Goal: Transaction & Acquisition: Book appointment/travel/reservation

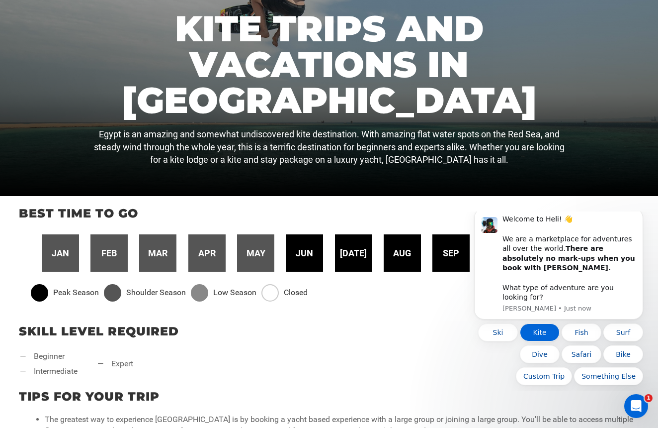
click at [541, 333] on button "Kite" at bounding box center [540, 332] width 40 height 18
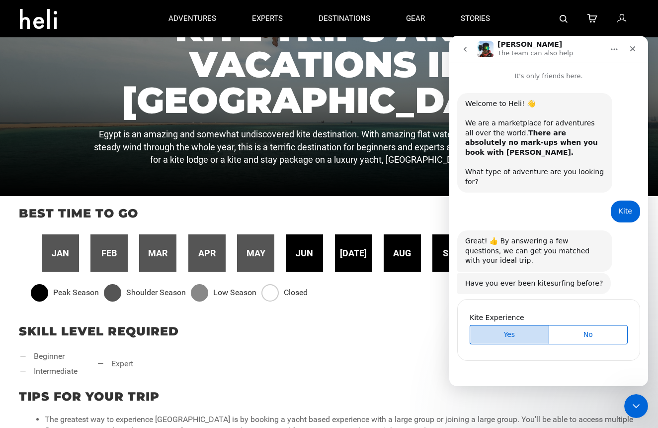
click at [505, 329] on span "Yes" at bounding box center [509, 334] width 77 height 10
click at [509, 329] on span "Yes" at bounding box center [509, 334] width 77 height 10
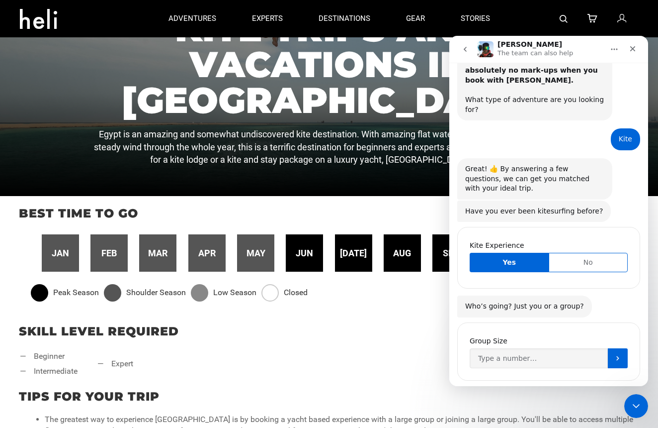
scroll to position [79, 0]
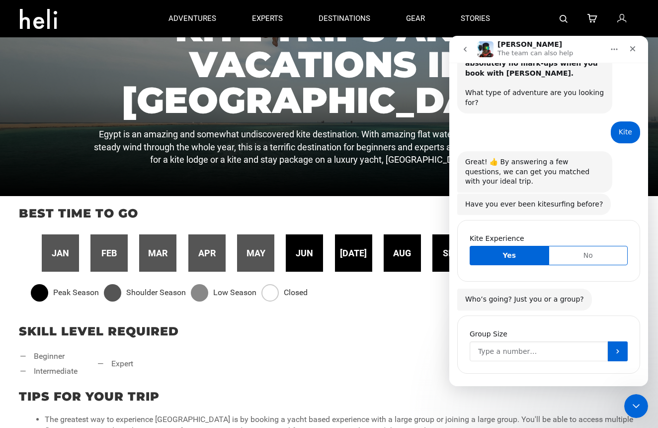
click at [544, 341] on input "Group Size" at bounding box center [539, 351] width 138 height 20
type input "1"
click at [619, 347] on icon "Submit" at bounding box center [618, 351] width 8 height 8
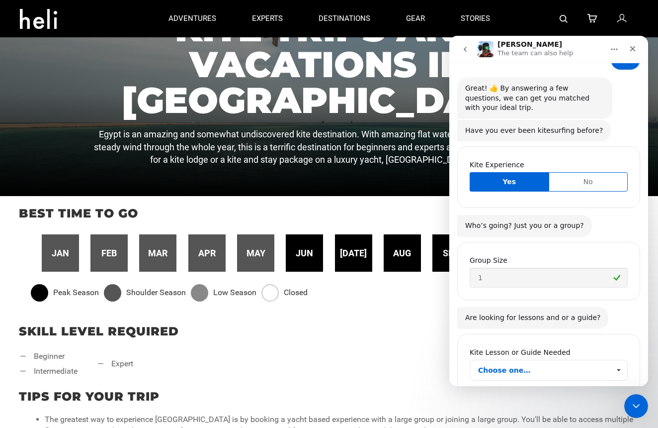
scroll to position [172, 0]
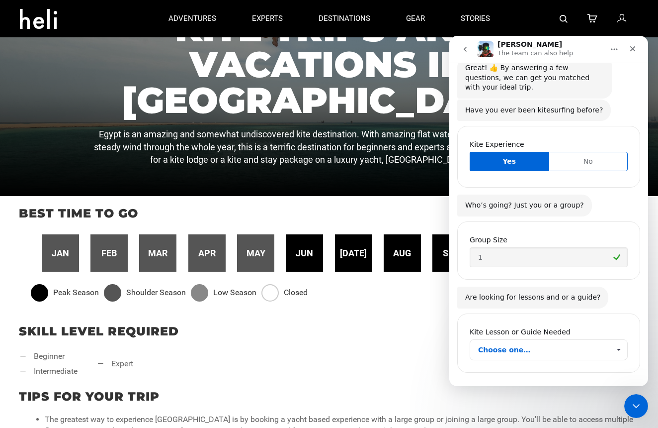
click at [552, 340] on span "Choose one…" at bounding box center [544, 350] width 132 height 20
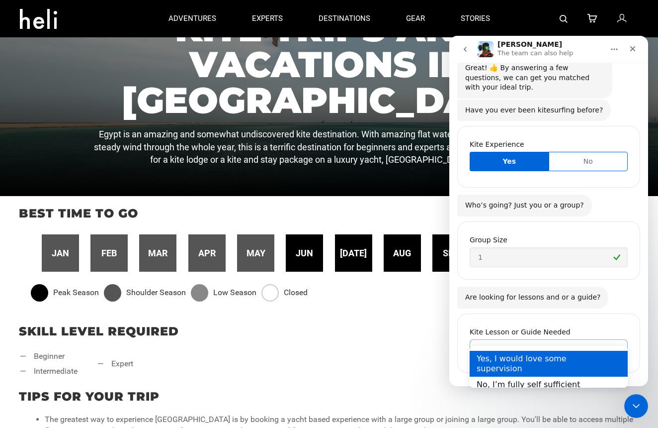
click at [543, 357] on div "Yes, I would love some supervision" at bounding box center [549, 364] width 158 height 26
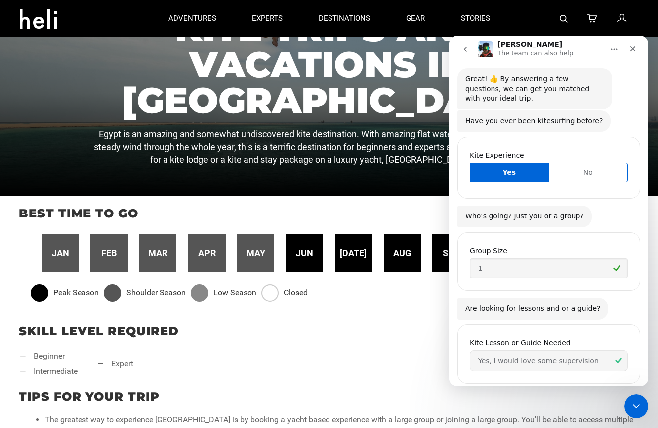
scroll to position [282, 0]
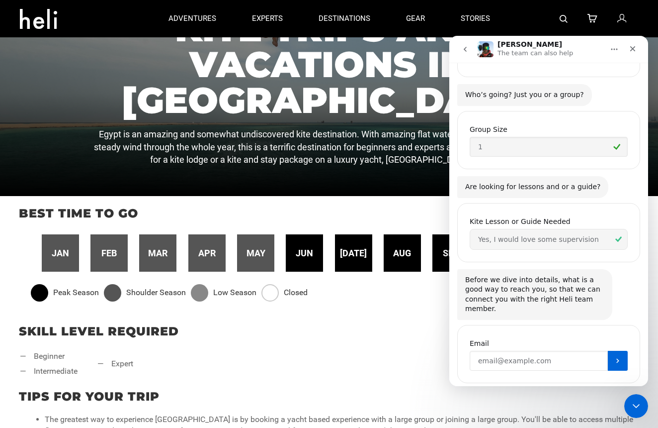
click at [515, 351] on input "Enter your email" at bounding box center [539, 361] width 138 height 20
type input "[PERSON_NAME][EMAIL_ADDRESS][PERSON_NAME][DOMAIN_NAME]"
click at [623, 351] on button "Submit" at bounding box center [618, 361] width 20 height 20
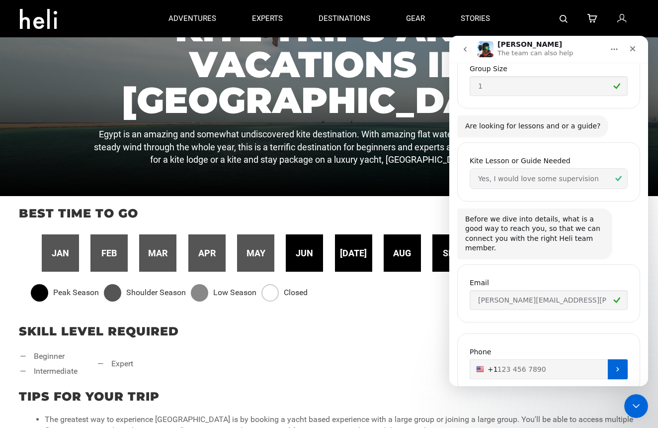
scroll to position [351, 0]
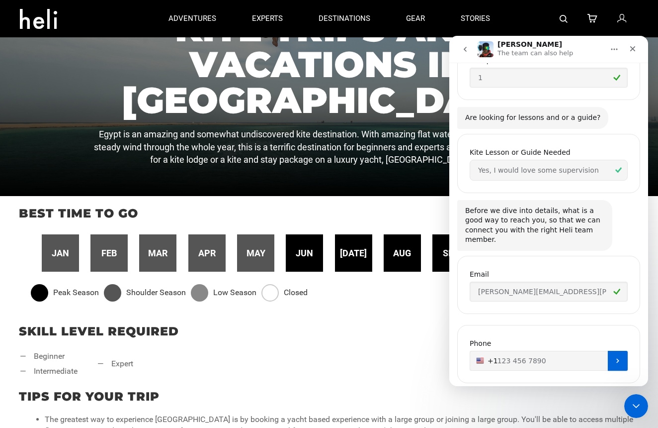
click at [519, 351] on input "+1" at bounding box center [549, 361] width 158 height 20
type input "[PHONE_NUMBER]"
click at [620, 351] on button "Submit" at bounding box center [618, 361] width 20 height 20
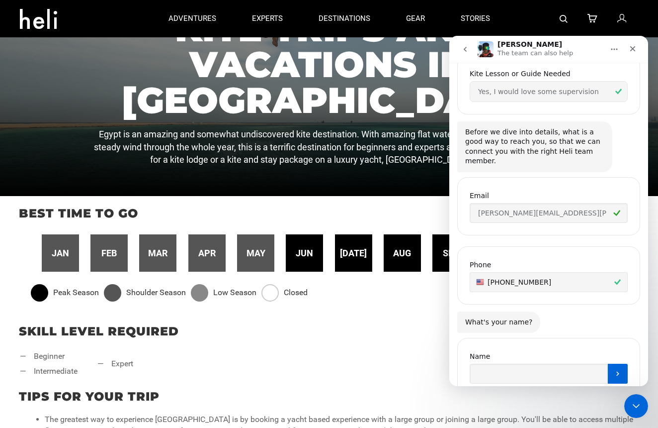
scroll to position [443, 0]
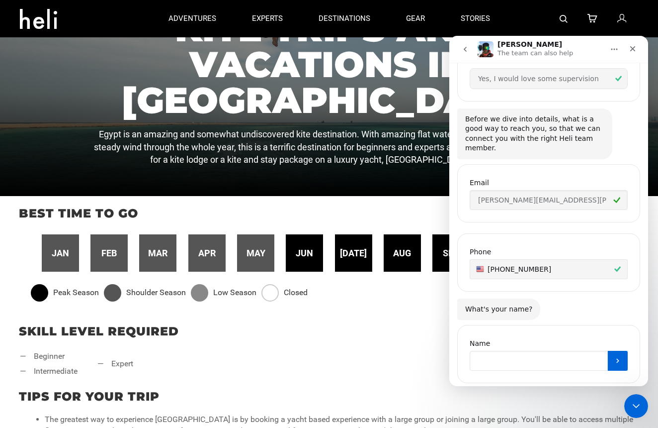
click at [500, 351] on input "Name" at bounding box center [539, 361] width 138 height 20
type input "[PERSON_NAME]"
click at [619, 357] on icon "Submit" at bounding box center [618, 361] width 8 height 8
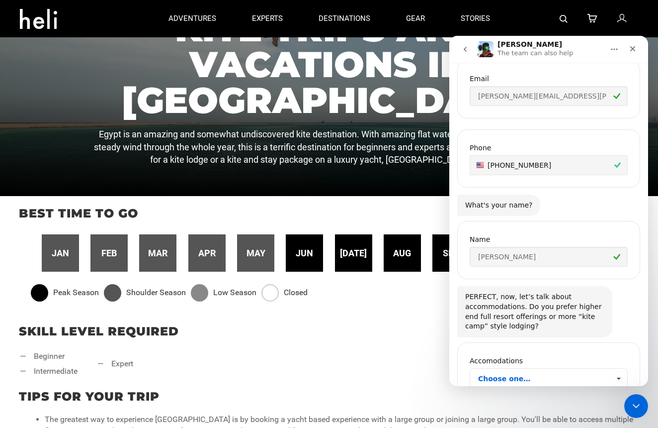
scroll to position [563, 0]
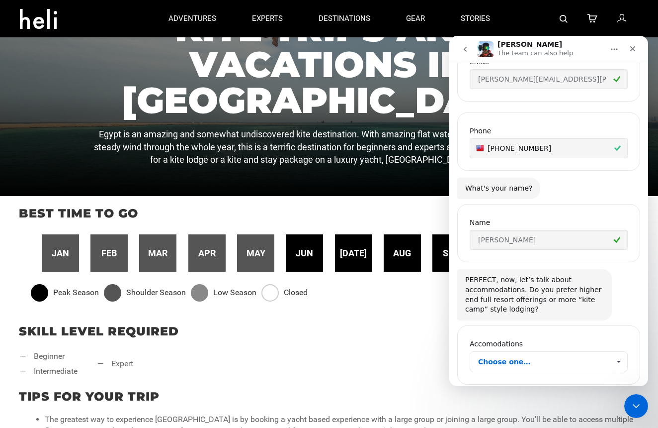
click at [528, 352] on span "Choose one…" at bounding box center [544, 362] width 132 height 20
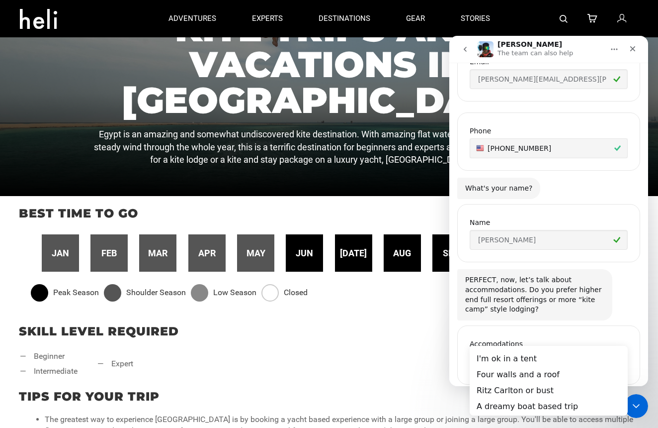
scroll to position [0, 0]
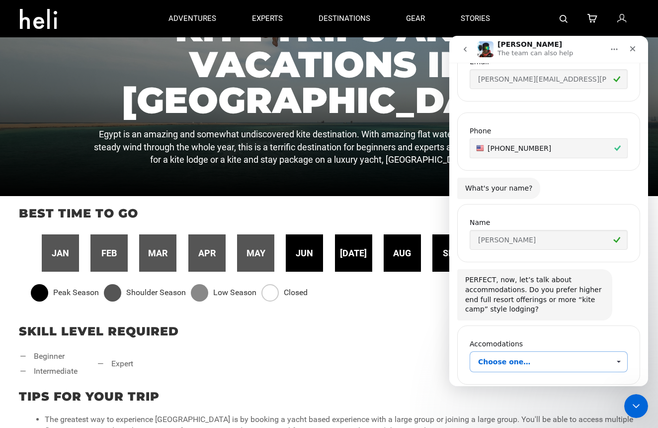
click at [592, 352] on span "Choose one…" at bounding box center [544, 362] width 132 height 20
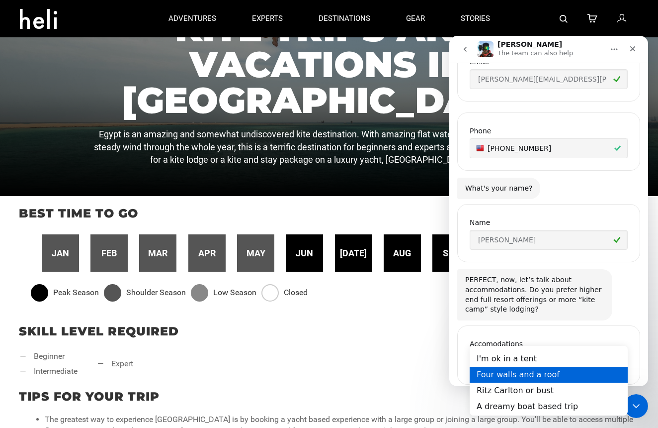
click at [549, 376] on div "Four walls and a roof" at bounding box center [549, 374] width 158 height 16
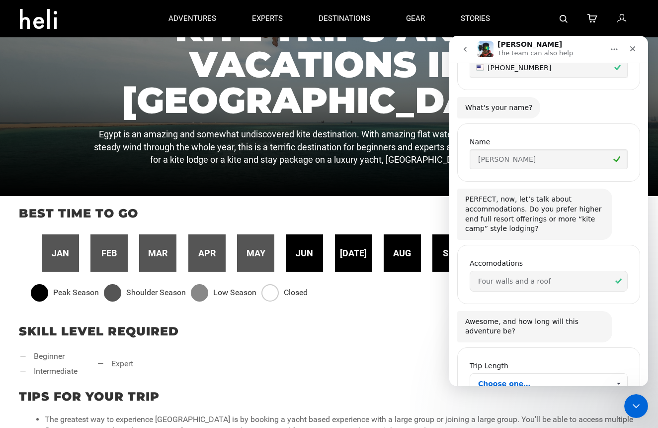
scroll to position [665, 0]
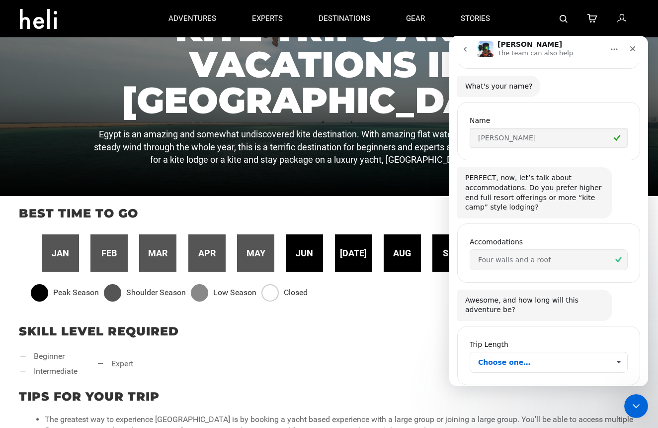
click at [526, 352] on span "Choose one…" at bounding box center [544, 362] width 132 height 20
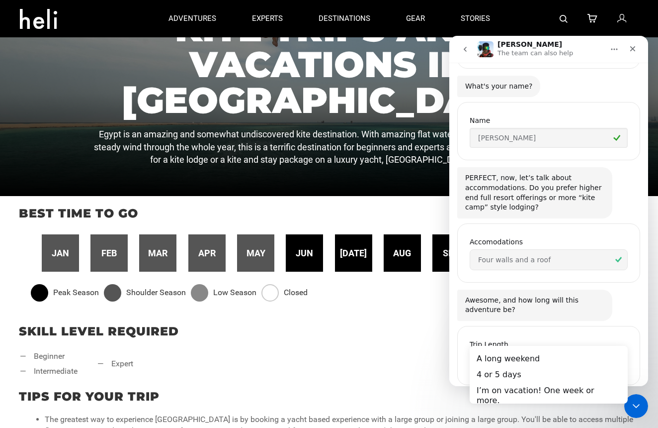
scroll to position [0, 0]
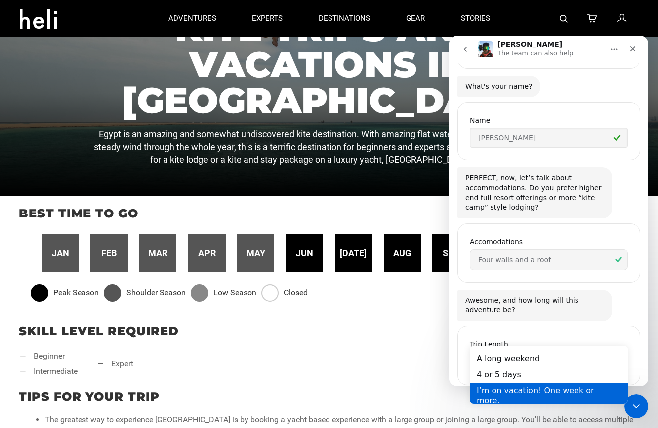
click at [521, 387] on div "I’m on vacation! One week or more." at bounding box center [549, 395] width 158 height 26
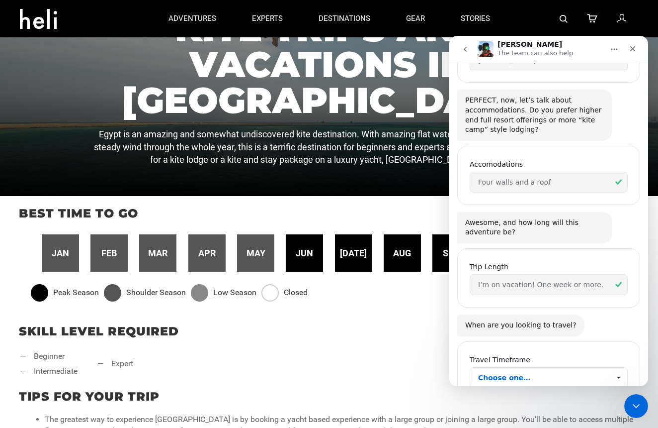
scroll to position [758, 0]
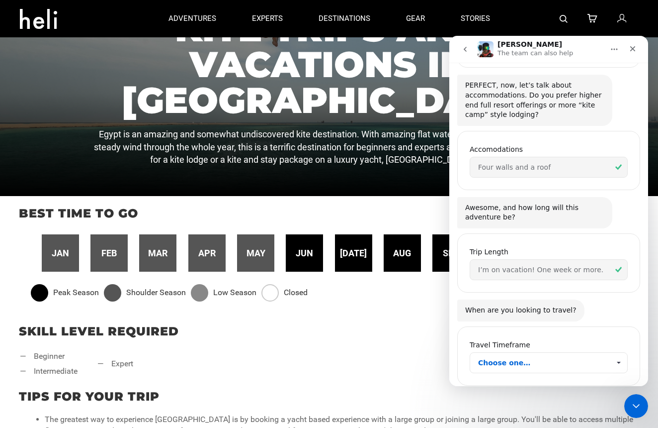
click at [547, 353] on span "Choose one…" at bounding box center [544, 363] width 132 height 20
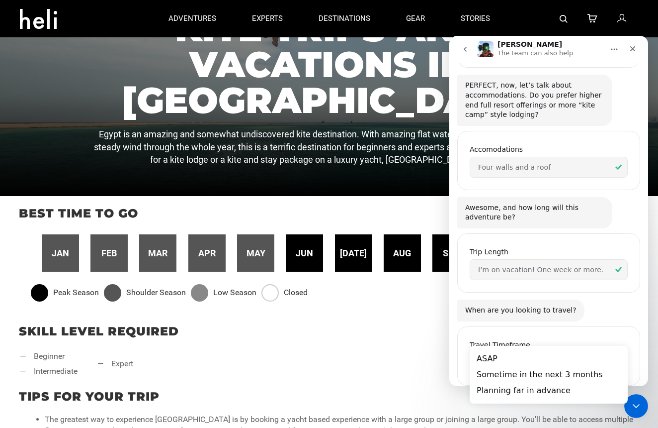
scroll to position [0, 0]
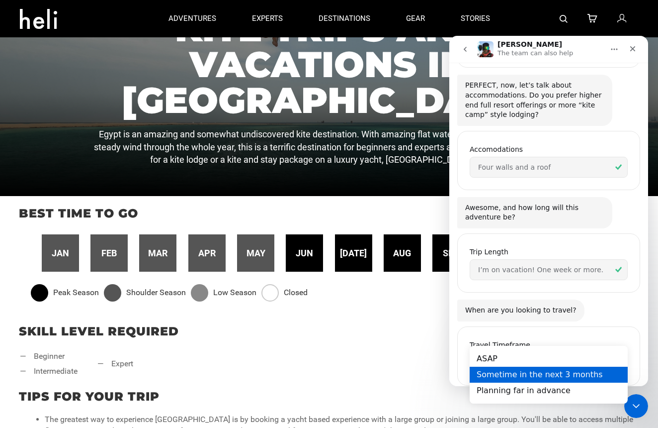
click at [542, 374] on div "Sometime in the next 3 months" at bounding box center [549, 374] width 158 height 16
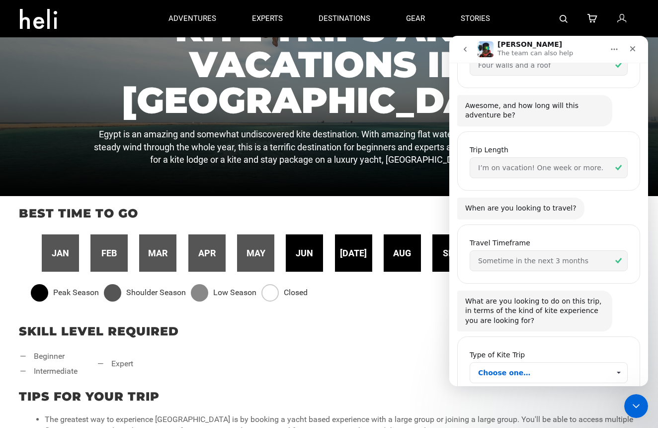
scroll to position [869, 0]
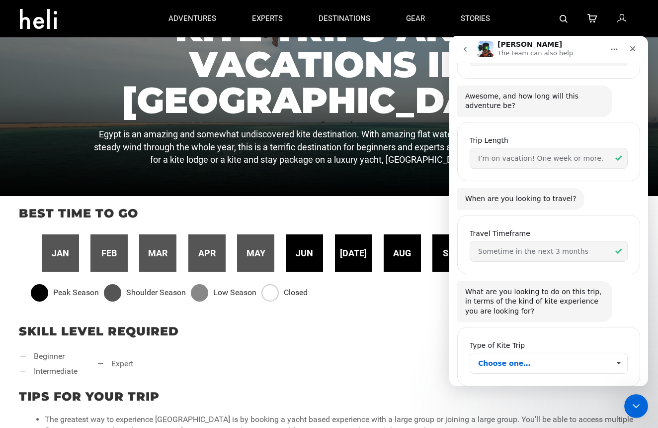
click at [528, 353] on span "Choose one…" at bounding box center [544, 363] width 132 height 20
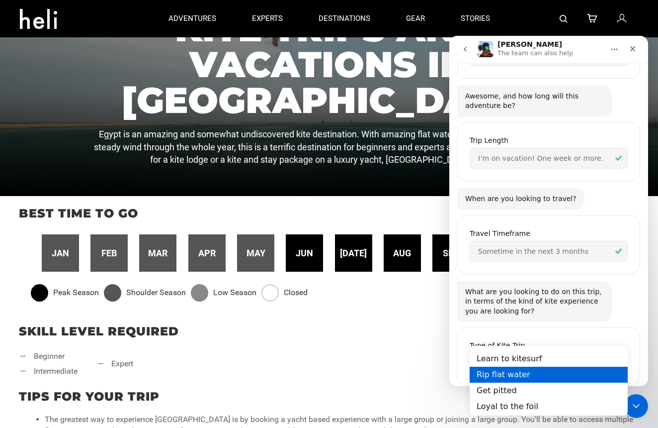
click at [518, 373] on div "Rip flat water" at bounding box center [549, 374] width 158 height 16
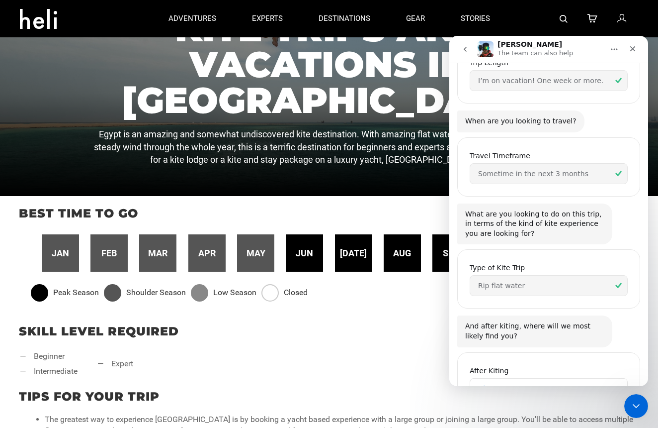
scroll to position [971, 0]
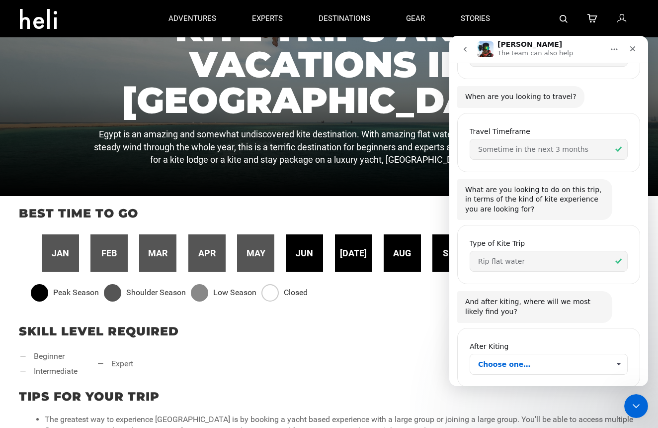
click at [508, 354] on span "Choose one…" at bounding box center [544, 364] width 132 height 20
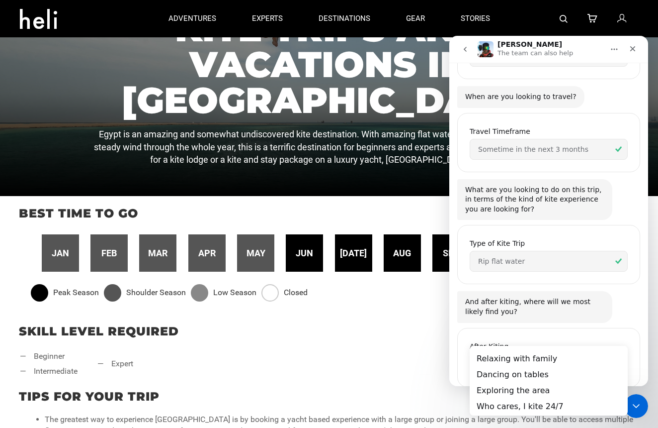
scroll to position [0, 0]
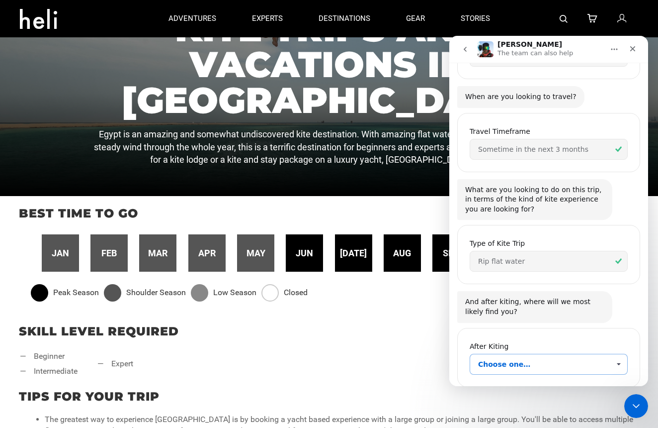
click at [508, 354] on span "Choose one…" at bounding box center [544, 364] width 132 height 20
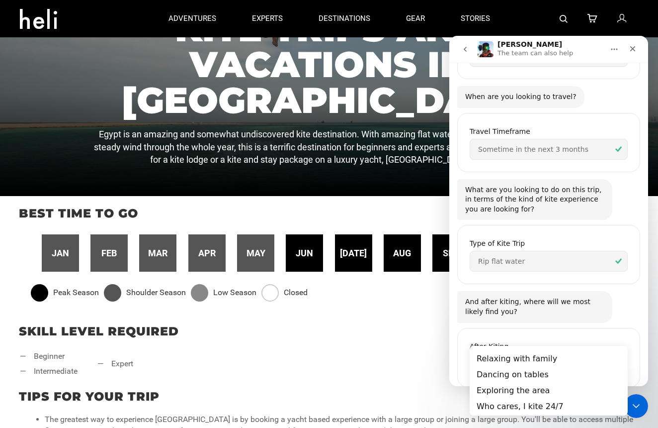
click at [513, 354] on span "Choose one…" at bounding box center [544, 364] width 132 height 20
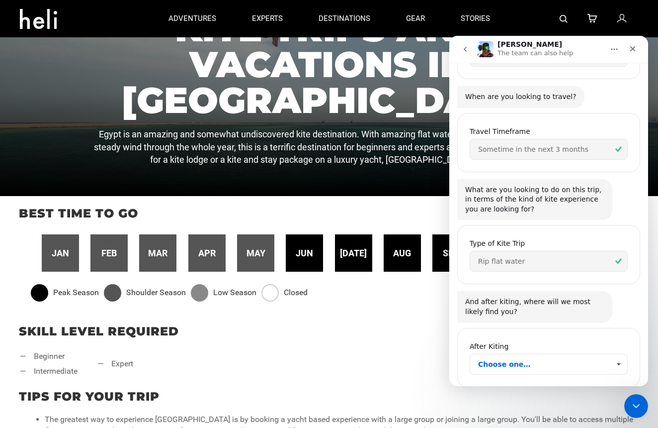
click at [513, 354] on span "Choose one…" at bounding box center [544, 364] width 132 height 20
click at [512, 354] on span "Choose one…" at bounding box center [544, 364] width 132 height 20
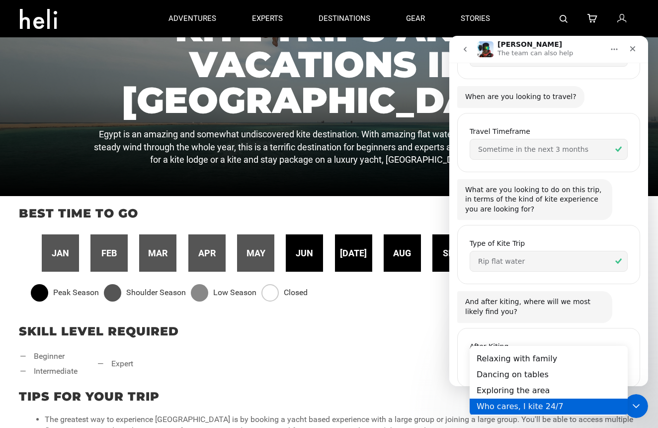
click at [530, 405] on div "Who cares, I kite 24/7" at bounding box center [549, 406] width 158 height 16
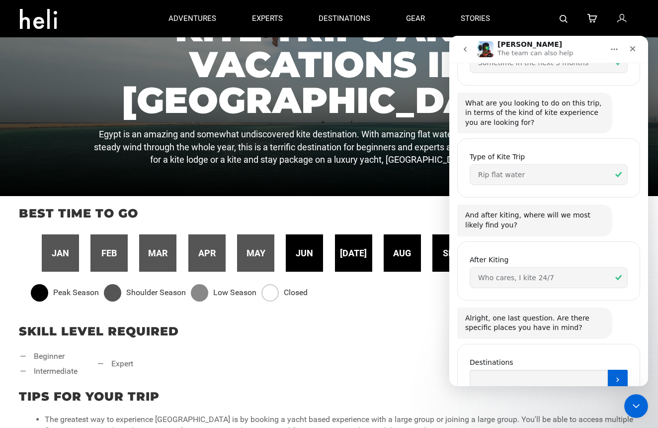
scroll to position [1072, 0]
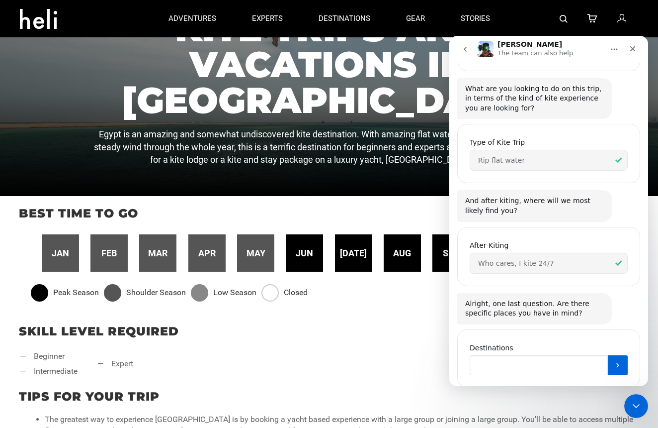
click at [515, 355] on input "Destinations" at bounding box center [539, 365] width 138 height 20
click at [546, 355] on input "Destinations" at bounding box center [539, 365] width 138 height 20
type input "tarifa, [GEOGRAPHIC_DATA], turks and/or [GEOGRAPHIC_DATA], [GEOGRAPHIC_DATA], […"
click at [628, 333] on div "Destinations tarifa, brazil, turks and/or Caicos, Belize, Egypt, Morocco. where…" at bounding box center [548, 358] width 183 height 58
click at [622, 361] on icon "Submit" at bounding box center [618, 365] width 8 height 8
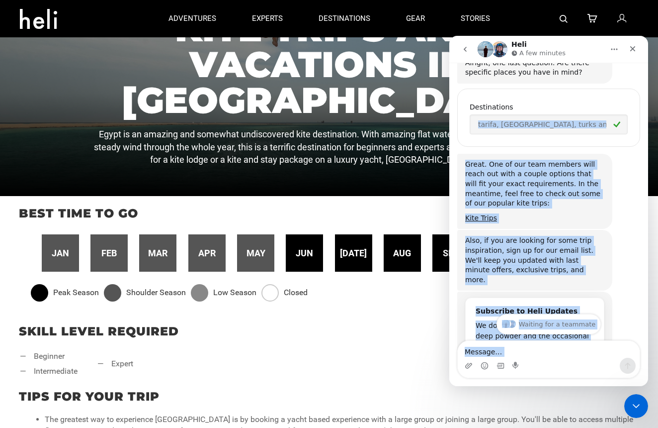
scroll to position [1313, 0]
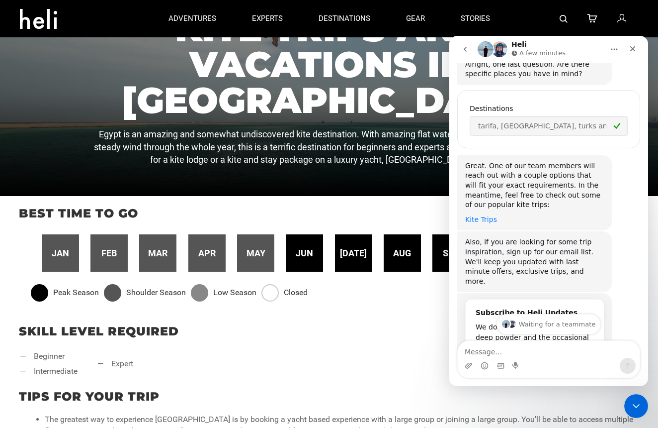
click at [487, 215] on link "Kite Trips" at bounding box center [481, 219] width 32 height 8
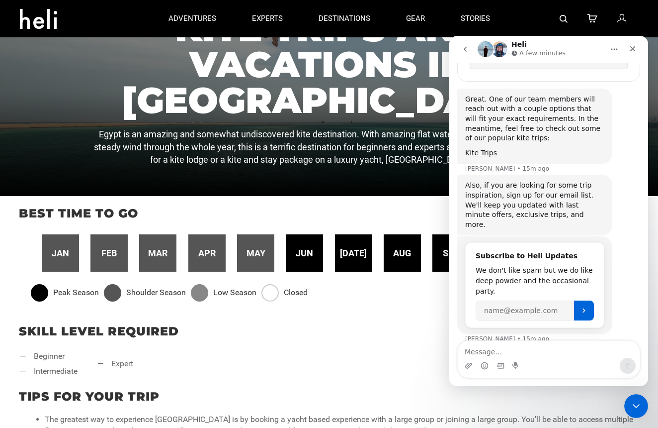
scroll to position [0, 0]
click at [486, 149] on link "Kite Trips" at bounding box center [481, 153] width 32 height 8
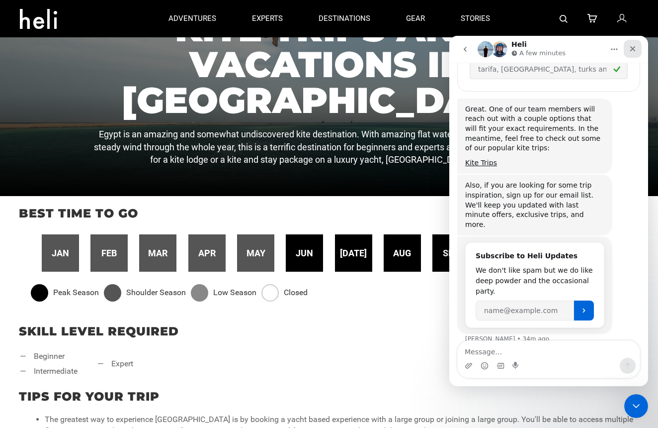
click at [633, 52] on icon "Close" at bounding box center [633, 49] width 8 height 8
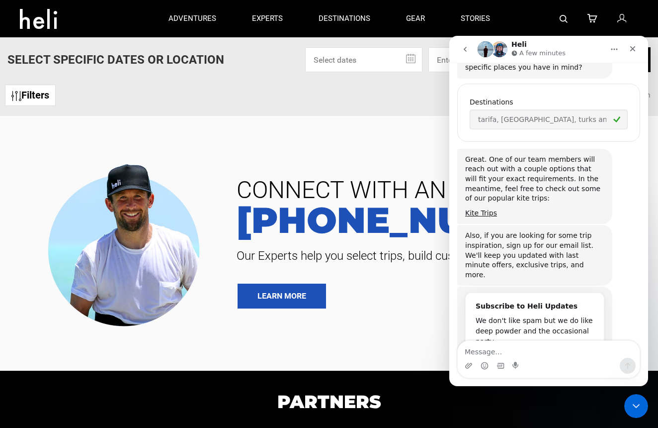
scroll to position [1370, 0]
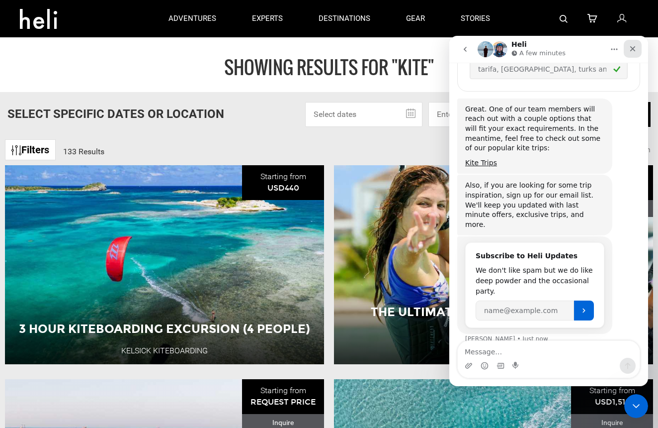
click at [634, 49] on icon "Close" at bounding box center [633, 49] width 8 height 8
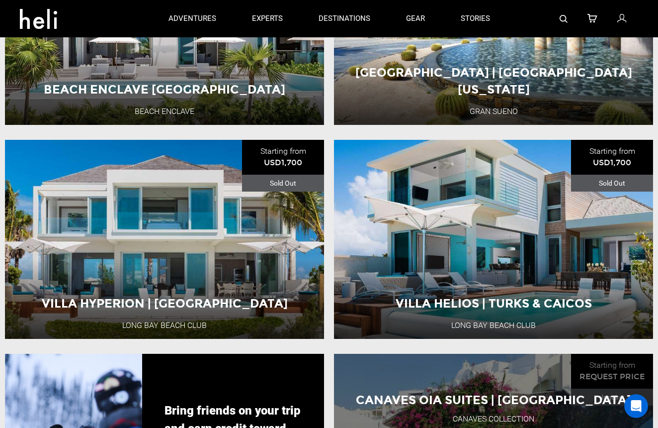
scroll to position [1295, 0]
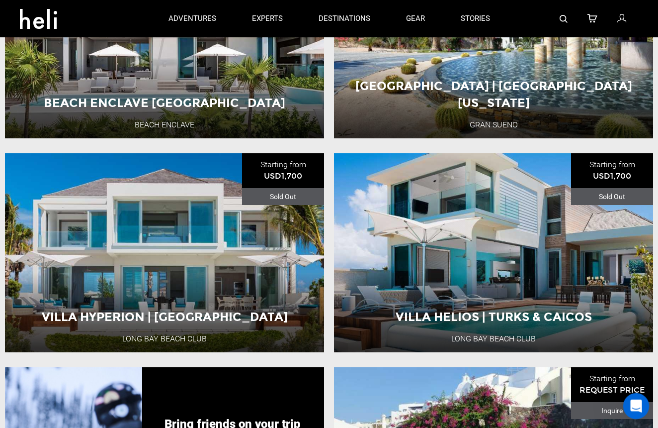
click at [636, 401] on icon "Open Intercom Messenger" at bounding box center [635, 404] width 7 height 8
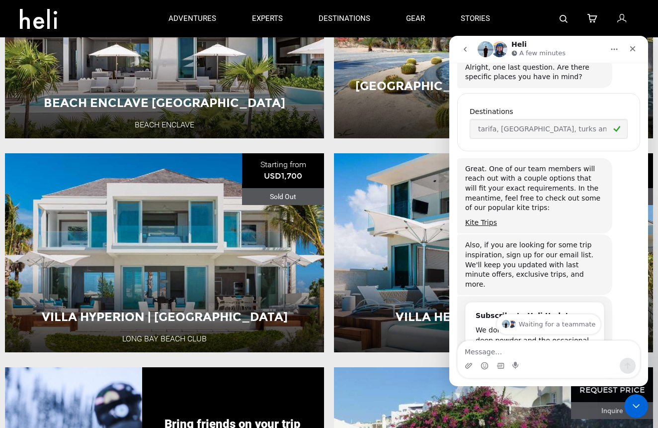
scroll to position [1277, 0]
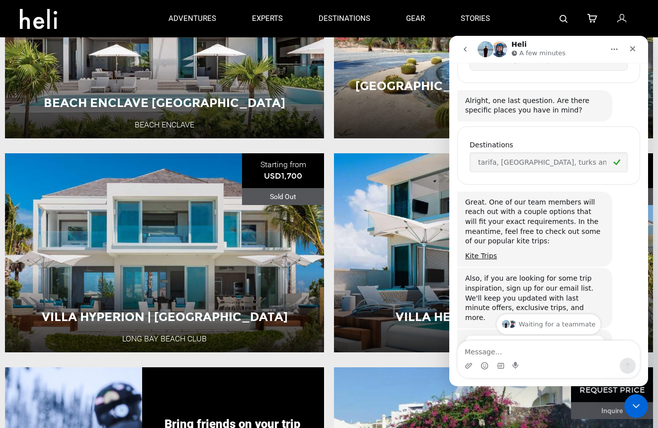
click at [339, 360] on ul "3 Hour Kiteboarding Excursion (4 People) Kelsick Kiteboarding Starting from USD…" at bounding box center [329, 46] width 658 height 2352
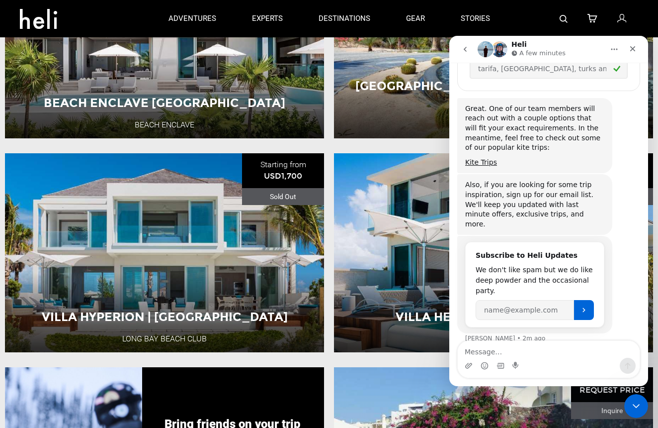
scroll to position [1370, 0]
click at [633, 49] on icon "Close" at bounding box center [633, 48] width 5 height 5
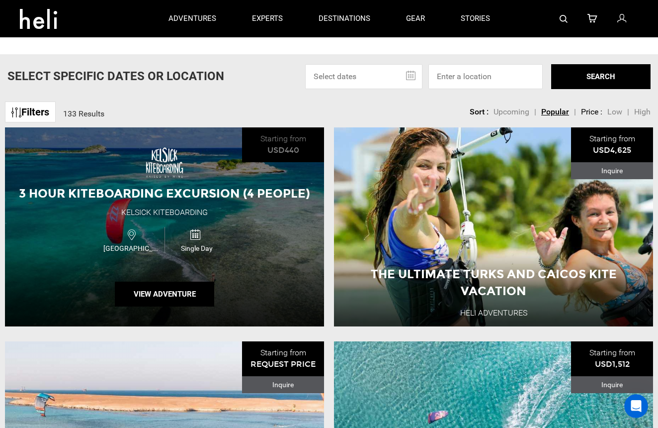
scroll to position [40, 0]
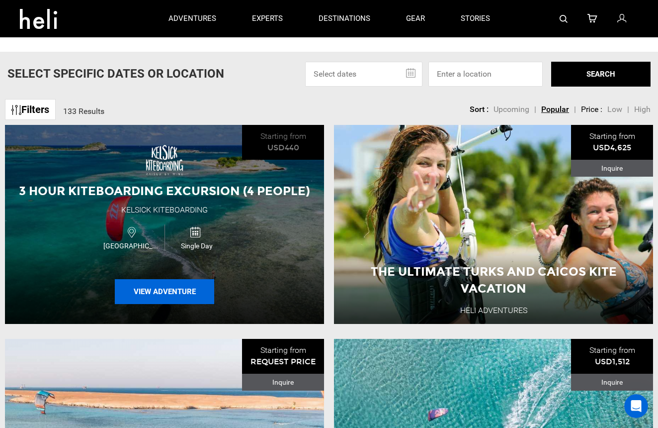
click at [160, 290] on button "View Adventure" at bounding box center [164, 291] width 99 height 25
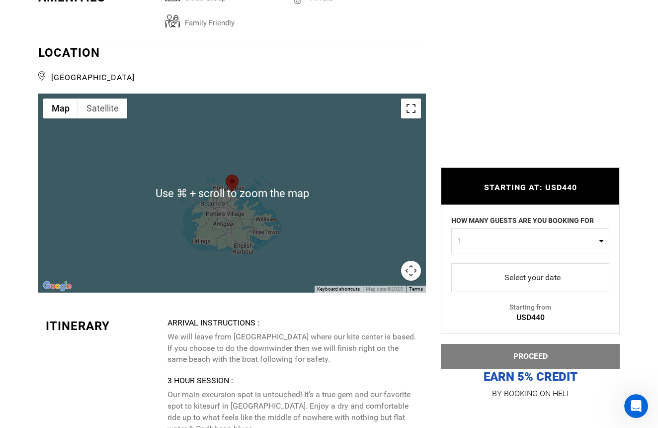
scroll to position [1103, 0]
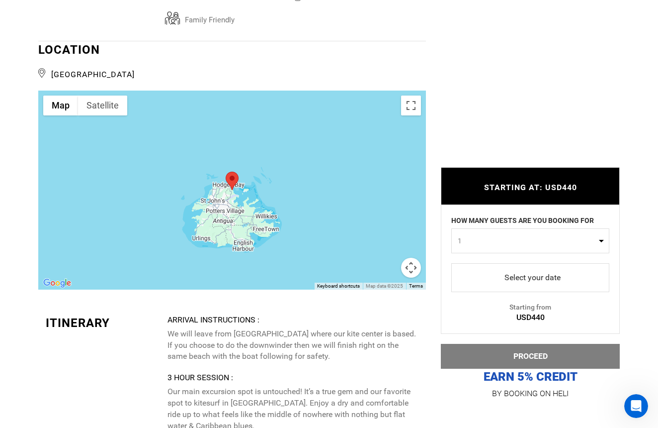
click at [253, 203] on div at bounding box center [232, 190] width 388 height 199
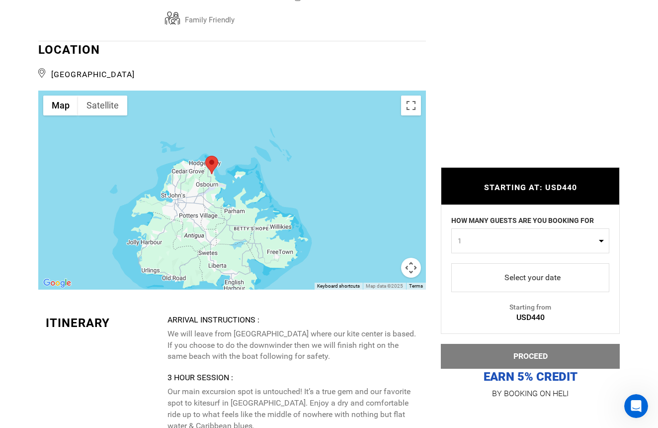
click at [253, 203] on div at bounding box center [232, 190] width 388 height 199
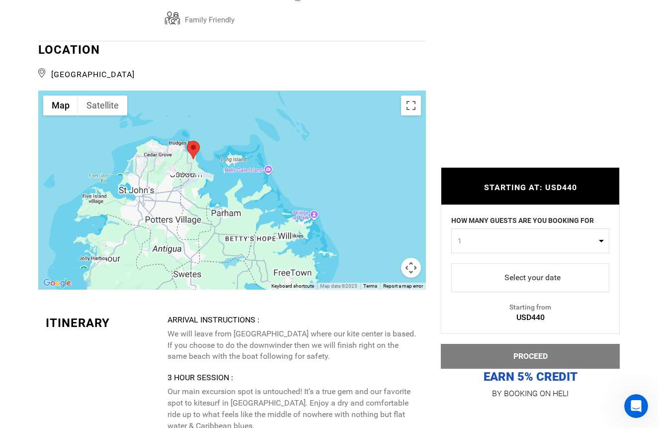
click at [253, 203] on div at bounding box center [232, 190] width 388 height 199
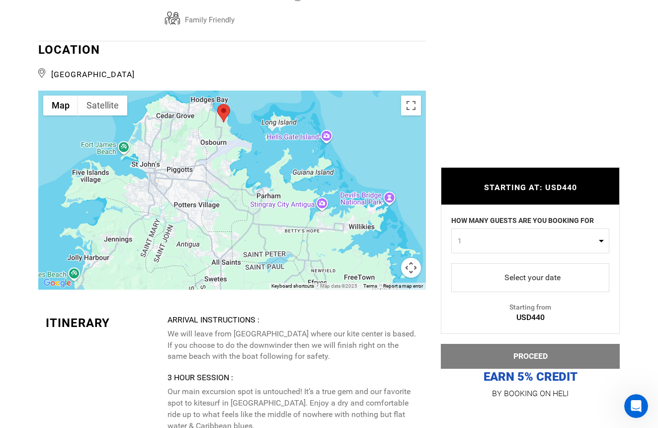
drag, startPoint x: 225, startPoint y: 209, endPoint x: 277, endPoint y: 189, distance: 55.9
click at [278, 189] on div at bounding box center [232, 190] width 388 height 199
click at [411, 267] on button "Map camera controls" at bounding box center [411, 268] width 20 height 20
click at [361, 215] on button "Move up" at bounding box center [362, 218] width 20 height 20
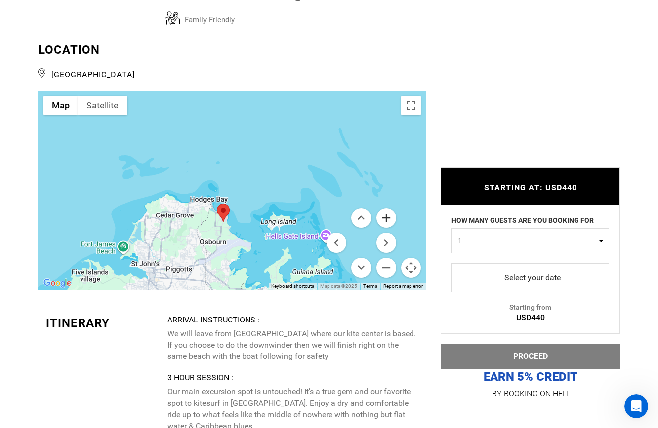
click at [389, 219] on button "Zoom in" at bounding box center [386, 218] width 20 height 20
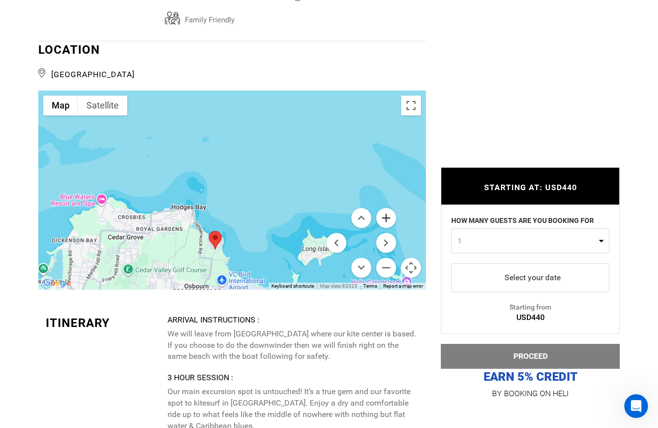
click at [389, 219] on button "Zoom in" at bounding box center [386, 218] width 20 height 20
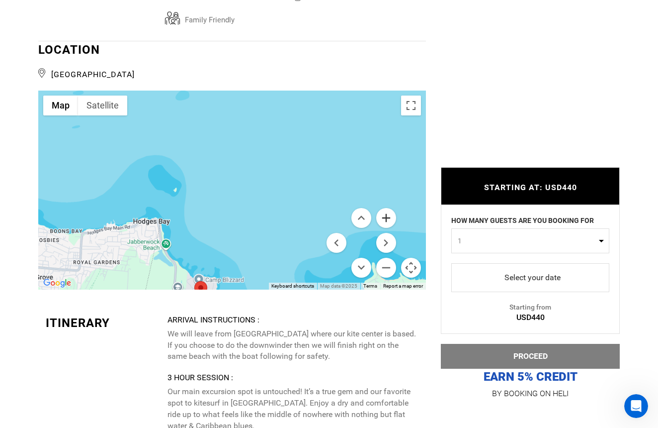
click at [389, 219] on button "Zoom in" at bounding box center [386, 218] width 20 height 20
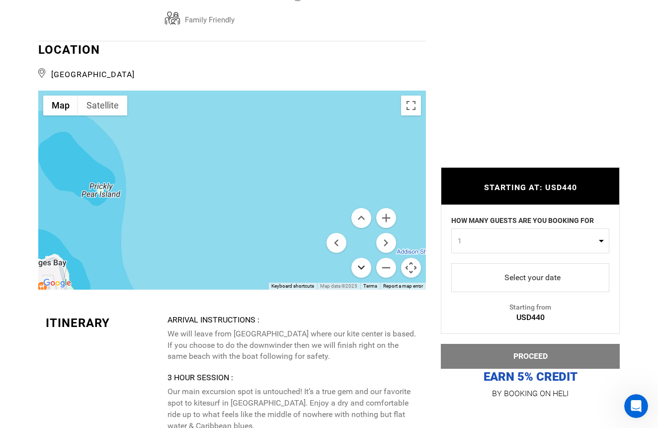
click at [364, 265] on button "Move down" at bounding box center [362, 268] width 20 height 20
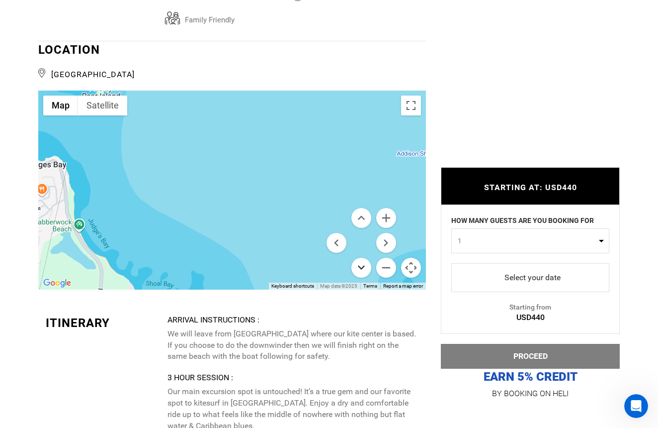
click at [364, 265] on button "Move down" at bounding box center [362, 268] width 20 height 20
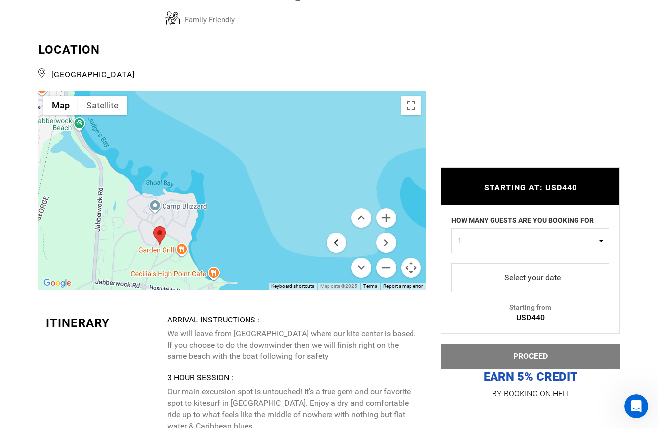
click at [339, 240] on button "Move left" at bounding box center [337, 243] width 20 height 20
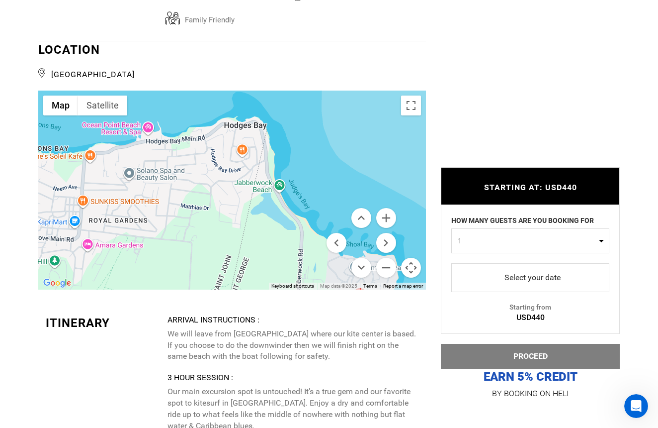
drag, startPoint x: 227, startPoint y: 202, endPoint x: 236, endPoint y: 264, distance: 62.3
click at [235, 264] on div at bounding box center [232, 190] width 388 height 199
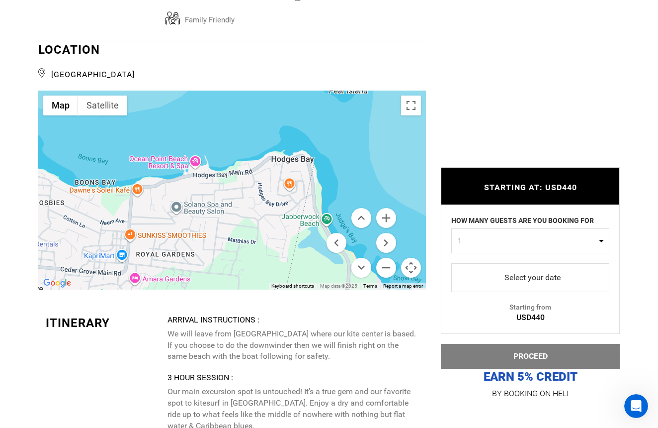
drag, startPoint x: 227, startPoint y: 172, endPoint x: 271, endPoint y: 207, distance: 56.6
click at [271, 207] on div at bounding box center [232, 190] width 388 height 199
click at [384, 259] on button "Zoom out" at bounding box center [386, 268] width 20 height 20
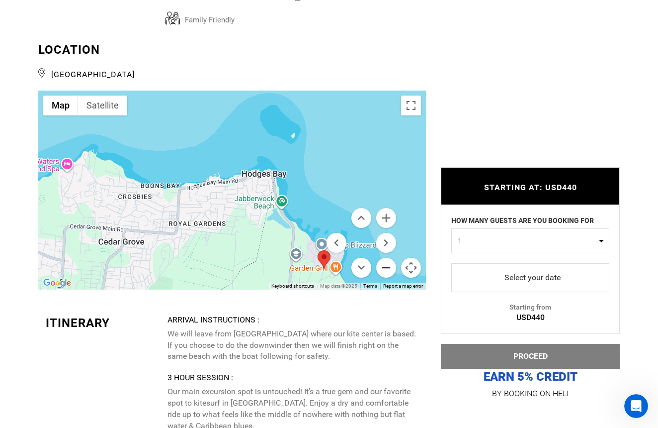
click at [384, 259] on button "Zoom out" at bounding box center [386, 268] width 20 height 20
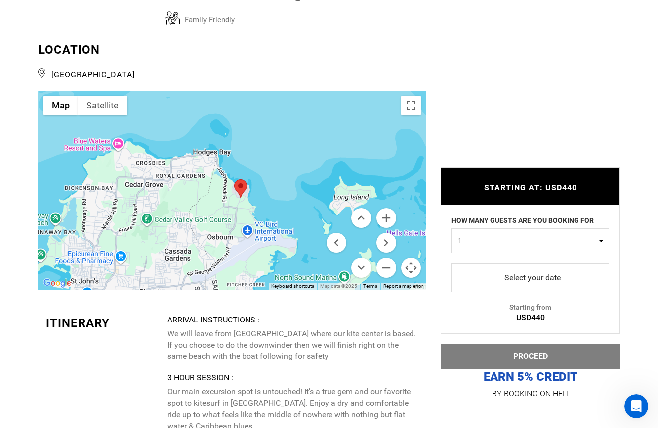
drag, startPoint x: 285, startPoint y: 234, endPoint x: 260, endPoint y: 201, distance: 41.5
click at [247, 201] on div at bounding box center [232, 190] width 388 height 199
type input "Kite"
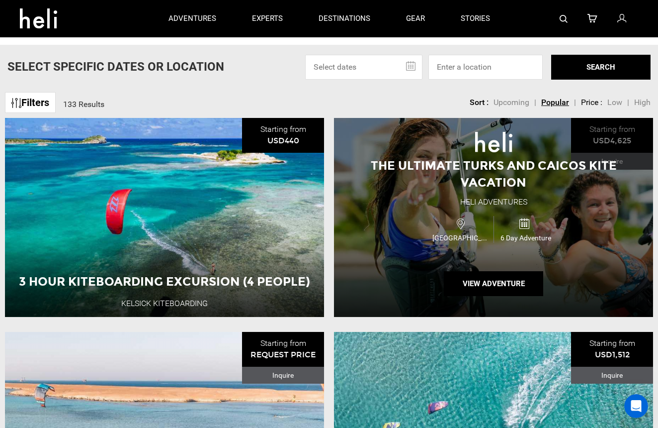
scroll to position [48, 0]
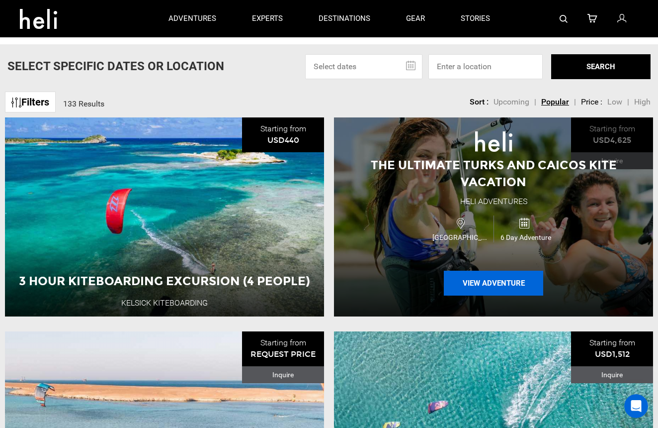
click at [482, 277] on button "View Adventure" at bounding box center [493, 283] width 99 height 25
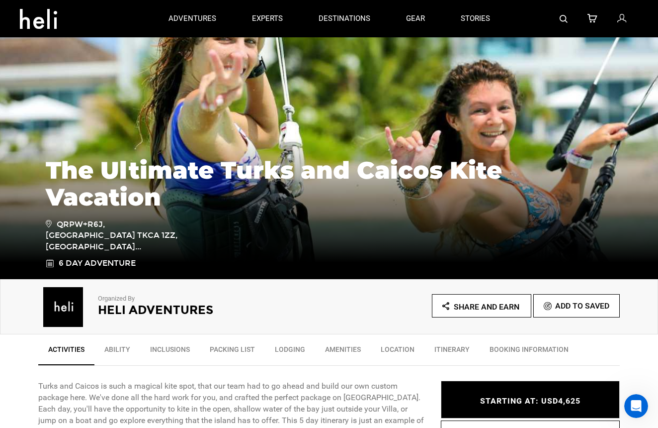
scroll to position [55, 0]
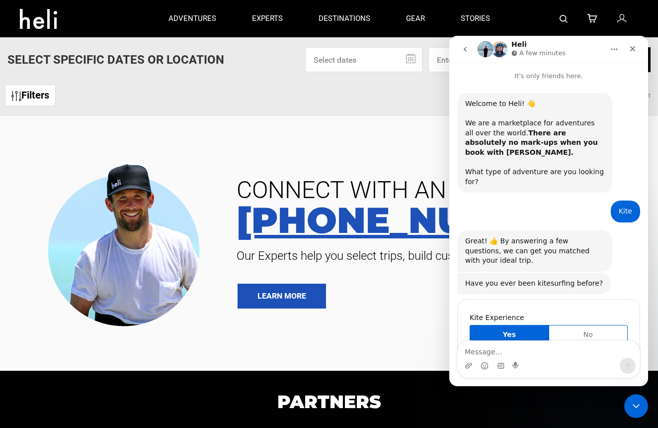
scroll to position [1370, 0]
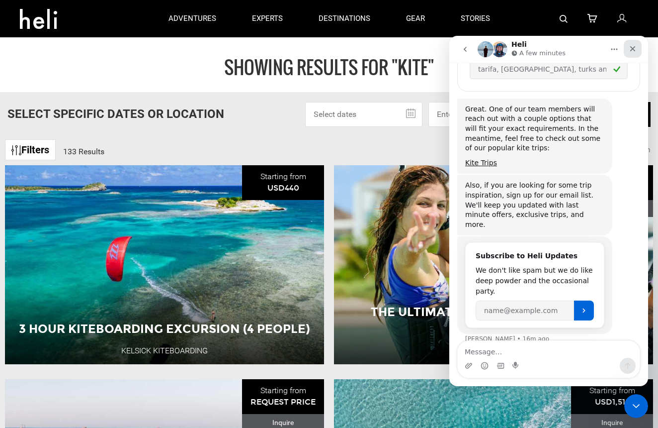
click at [637, 48] on div "Close" at bounding box center [633, 49] width 18 height 18
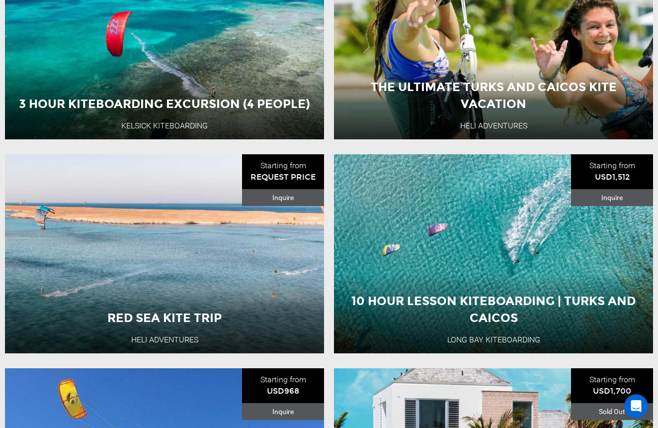
scroll to position [233, 0]
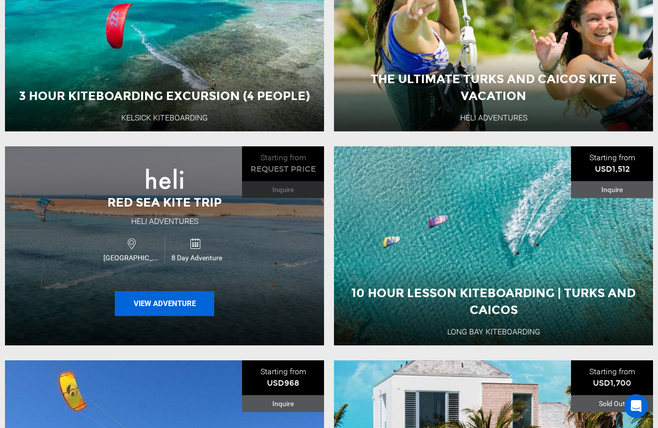
click at [169, 303] on button "View Adventure" at bounding box center [164, 303] width 99 height 25
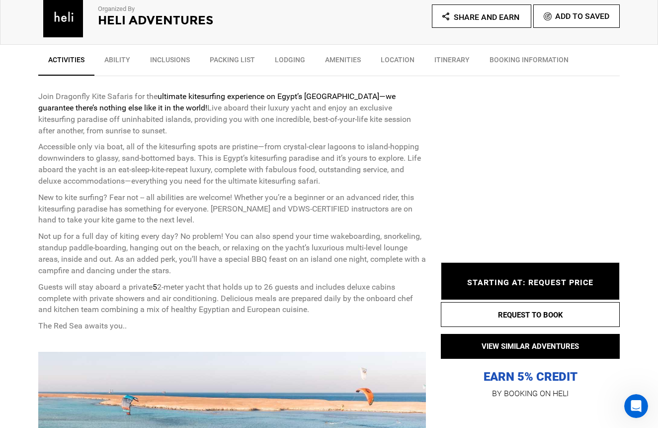
scroll to position [347, 0]
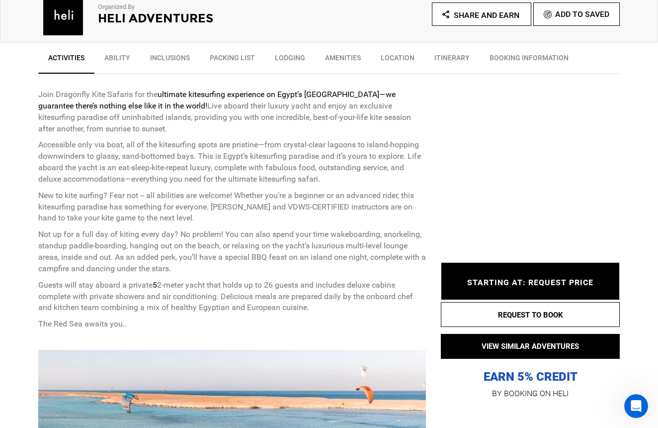
click at [506, 279] on span "STARTING AT: REQUEST PRICE" at bounding box center [530, 281] width 126 height 9
click at [542, 282] on span "STARTING AT: REQUEST PRICE" at bounding box center [530, 281] width 126 height 9
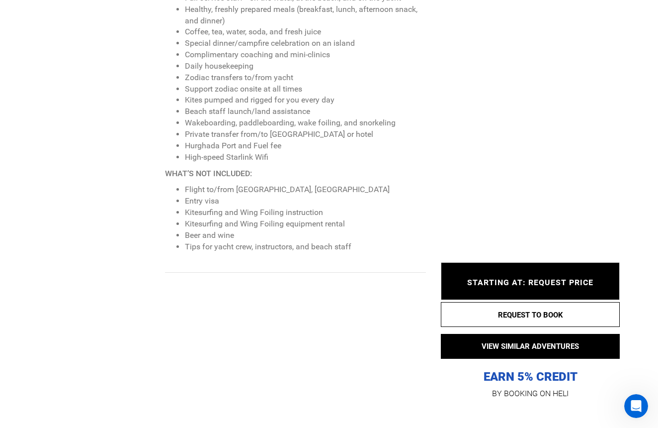
scroll to position [1136, 0]
click at [494, 285] on span "STARTING AT: REQUEST PRICE" at bounding box center [530, 281] width 126 height 9
click at [540, 283] on span "STARTING AT: REQUEST PRICE" at bounding box center [530, 281] width 126 height 9
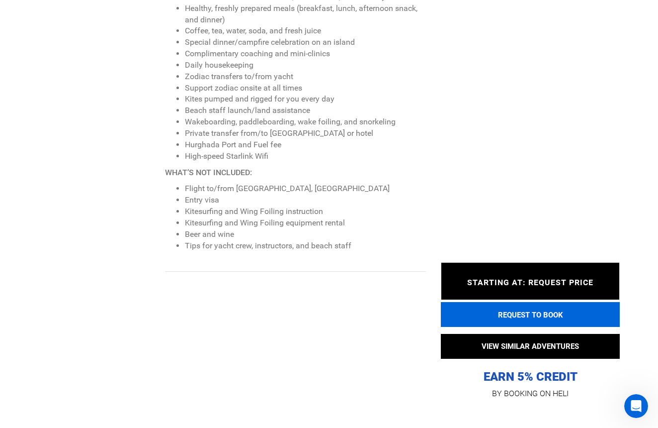
click at [534, 319] on button "REQUEST TO BOOK" at bounding box center [530, 314] width 179 height 25
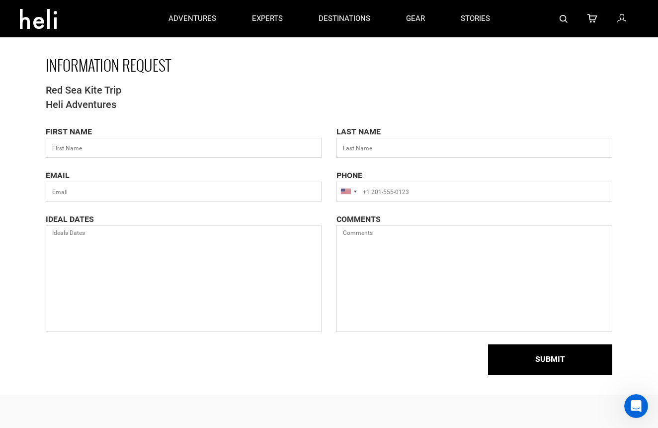
scroll to position [2, 0]
type input "[PERSON_NAME]"
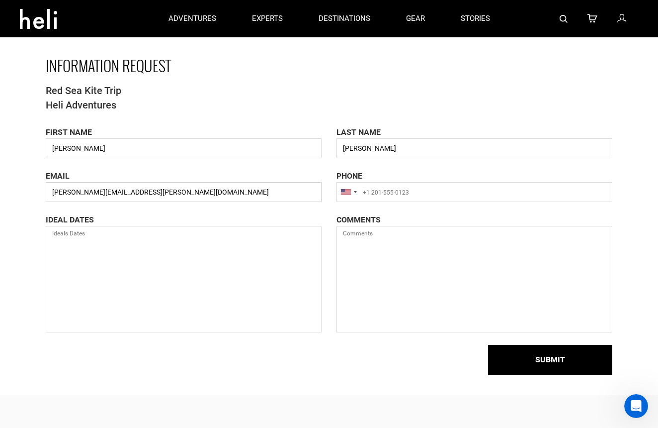
type input "[PERSON_NAME][EMAIL_ADDRESS][PERSON_NAME][DOMAIN_NAME]"
type input "[PHONE_NUMBER]"
click at [273, 228] on textarea at bounding box center [184, 279] width 276 height 106
type textarea "dates are open!"
click at [377, 247] on textarea at bounding box center [475, 279] width 276 height 106
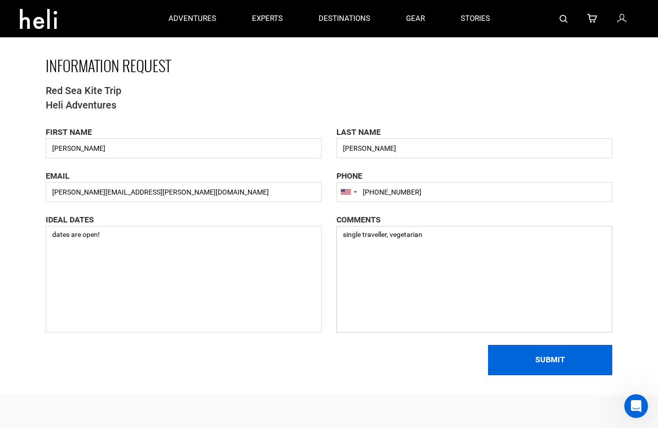
type textarea "single traveller, vegetarian"
click at [526, 349] on button "SUBMIT" at bounding box center [550, 360] width 124 height 30
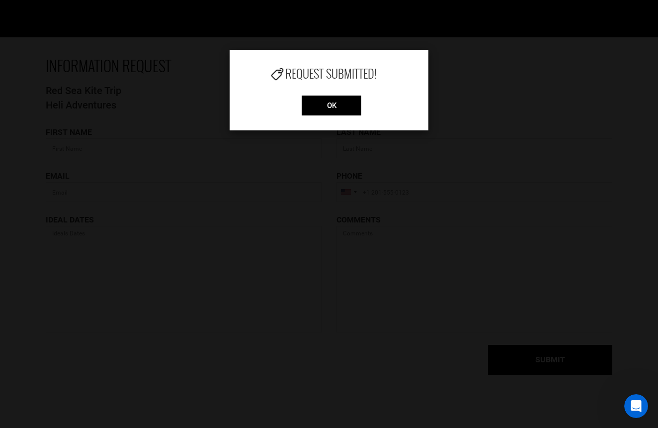
scroll to position [3, 0]
click at [334, 104] on input "OK" at bounding box center [332, 105] width 60 height 20
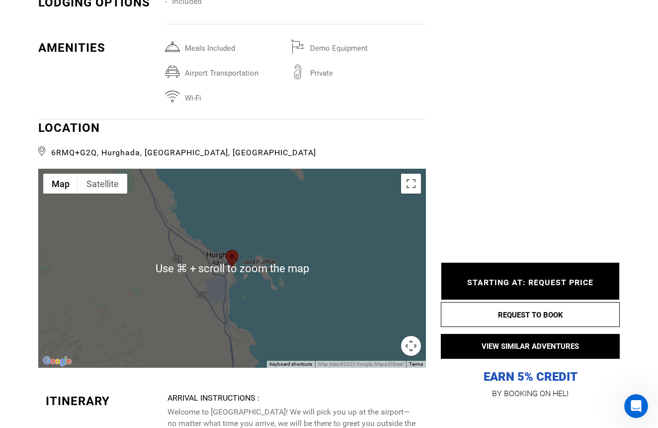
scroll to position [2250, 0]
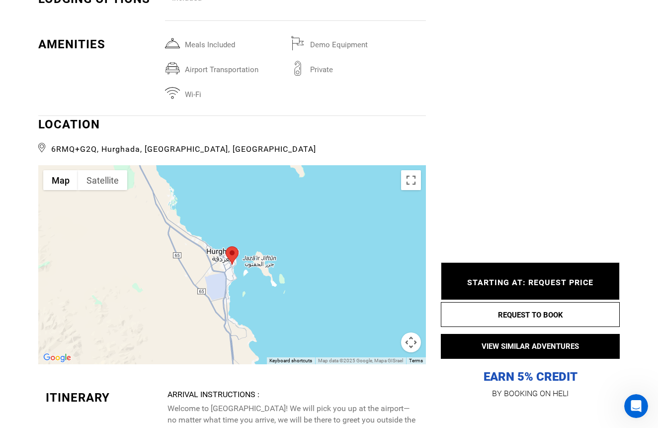
click at [414, 332] on button "Map camera controls" at bounding box center [411, 342] width 20 height 20
click at [386, 332] on button "Zoom out" at bounding box center [386, 342] width 20 height 20
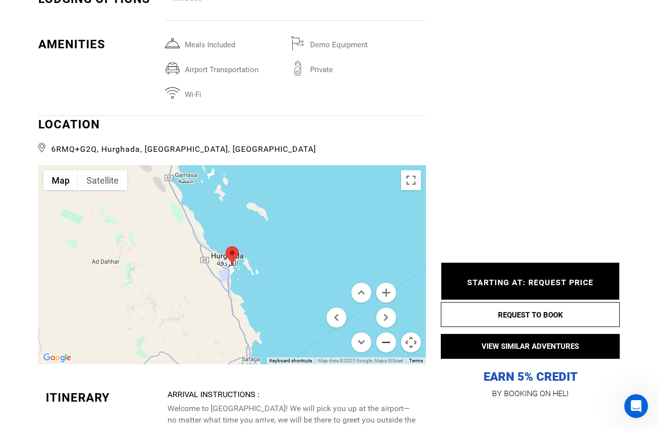
click at [385, 332] on button "Zoom out" at bounding box center [386, 342] width 20 height 20
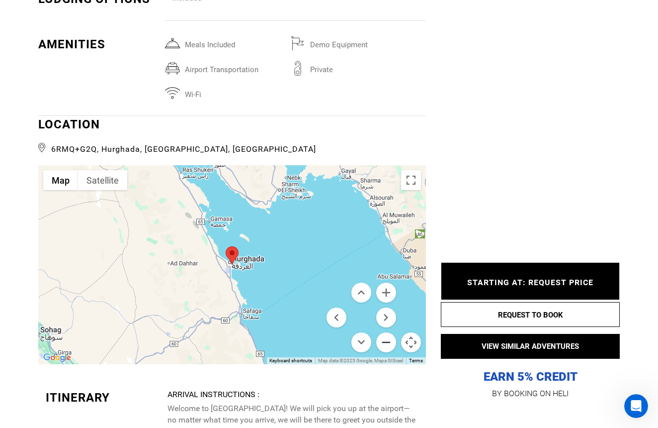
click at [385, 332] on button "Zoom out" at bounding box center [386, 342] width 20 height 20
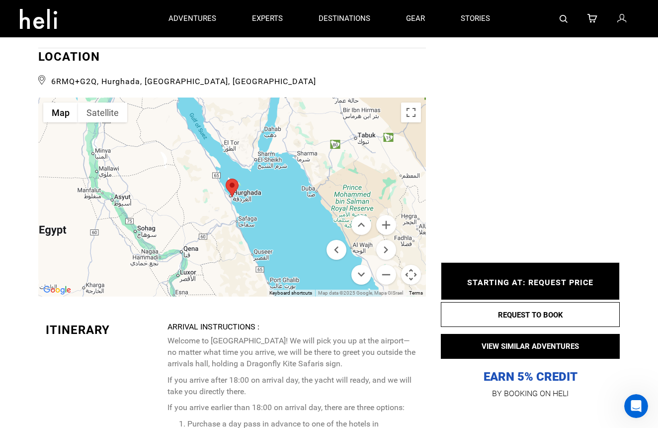
scroll to position [2308, 0]
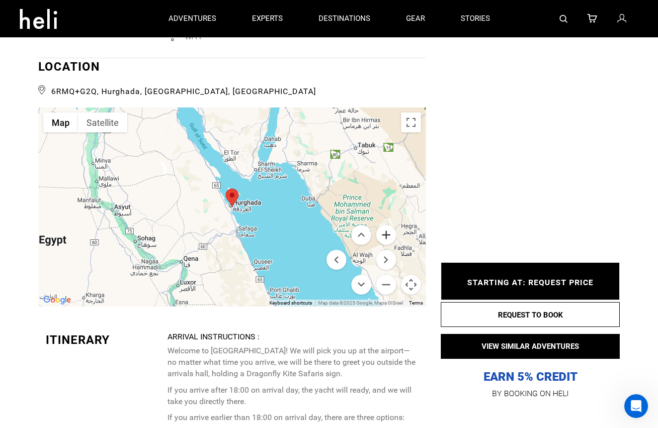
click at [388, 225] on button "Zoom in" at bounding box center [386, 235] width 20 height 20
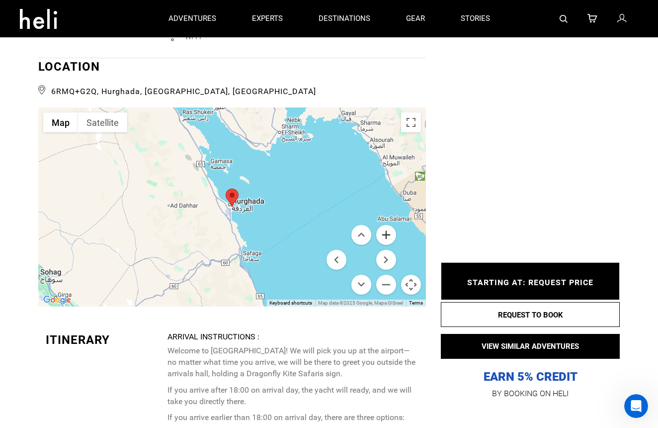
click at [388, 225] on button "Zoom in" at bounding box center [386, 235] width 20 height 20
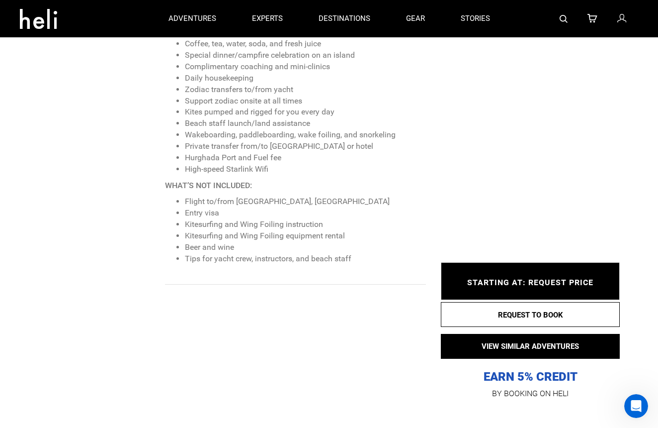
scroll to position [1082, 0]
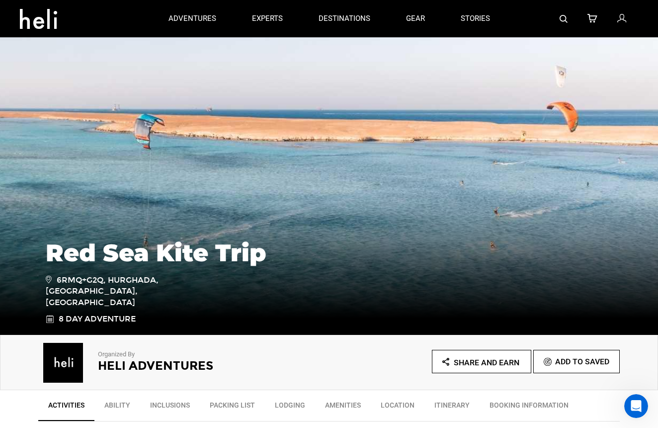
type input "Kite"
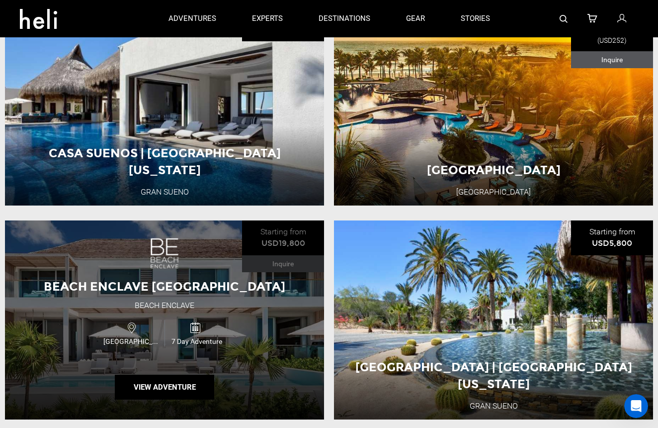
scroll to position [1014, 0]
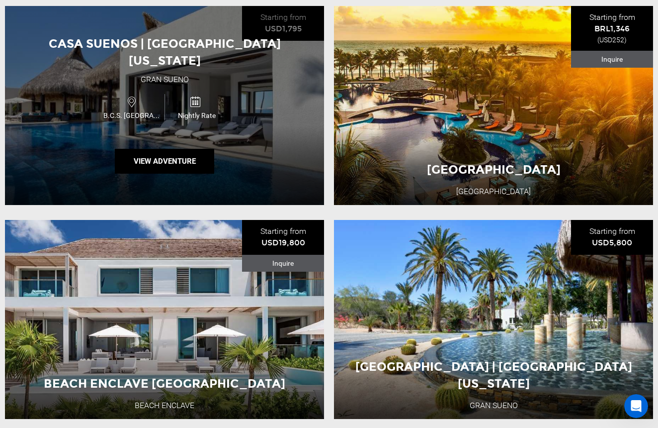
click at [233, 171] on div "Casa Suenos | [GEOGRAPHIC_DATA][US_STATE] Sur Gran Sueno B.C.S. Mexico Nightly …" at bounding box center [164, 105] width 319 height 199
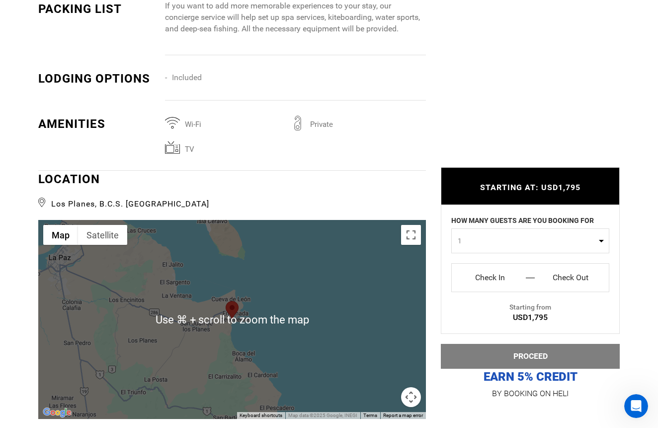
scroll to position [1465, 0]
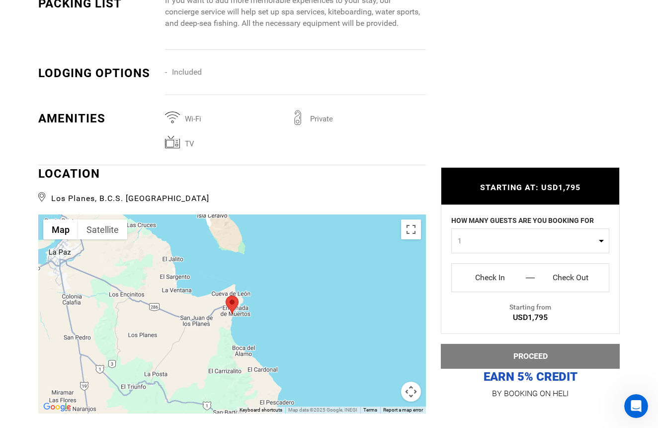
click at [385, 333] on div at bounding box center [232, 313] width 388 height 199
click at [410, 381] on button "Map camera controls" at bounding box center [411, 391] width 20 height 20
click at [386, 381] on button "Zoom out" at bounding box center [386, 391] width 20 height 20
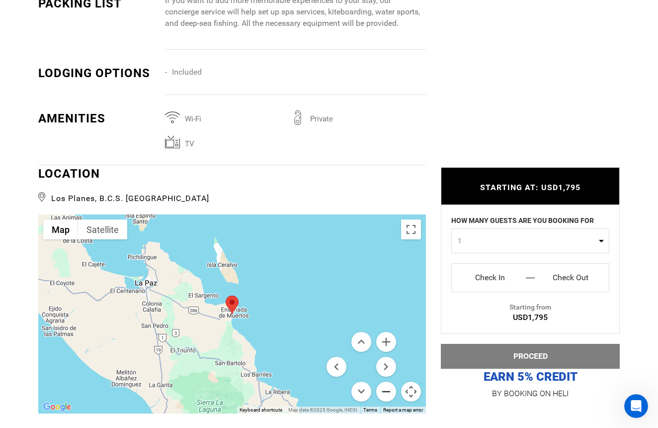
click at [386, 381] on button "Zoom out" at bounding box center [386, 391] width 20 height 20
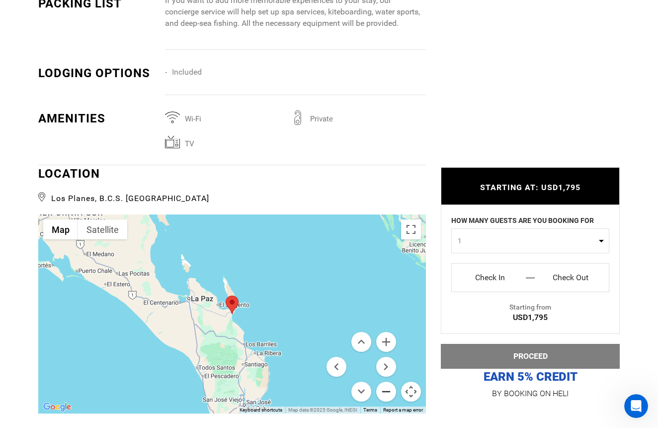
click at [386, 381] on button "Zoom out" at bounding box center [386, 391] width 20 height 20
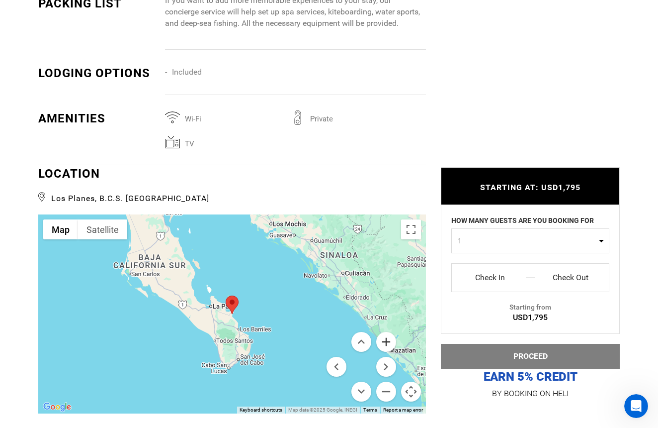
click at [386, 332] on button "Zoom in" at bounding box center [386, 342] width 20 height 20
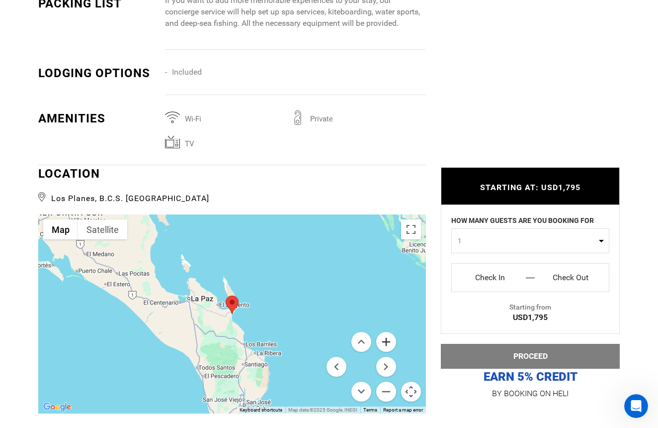
click at [386, 332] on button "Zoom in" at bounding box center [386, 342] width 20 height 20
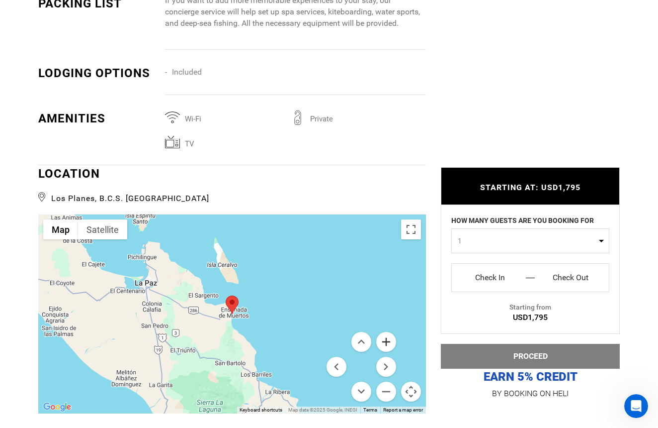
click at [386, 332] on button "Zoom in" at bounding box center [386, 342] width 20 height 20
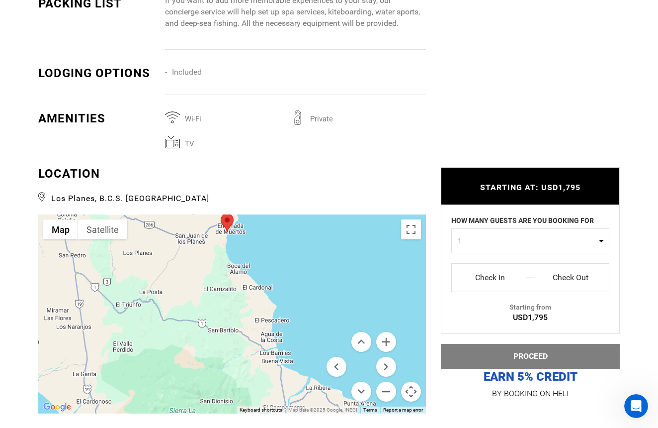
drag, startPoint x: 282, startPoint y: 329, endPoint x: 277, endPoint y: 245, distance: 83.7
click at [277, 245] on div at bounding box center [232, 313] width 388 height 199
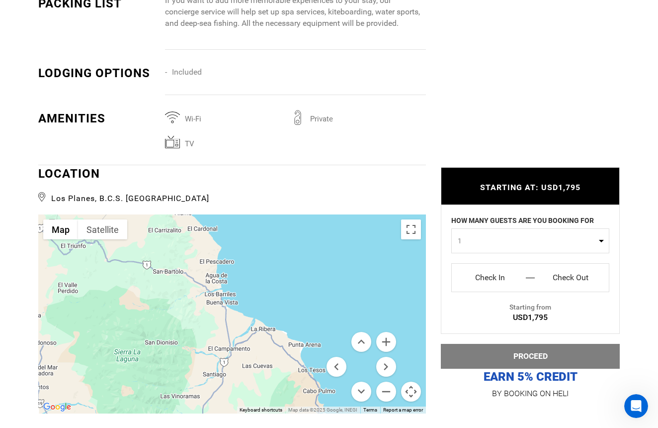
drag, startPoint x: 310, startPoint y: 311, endPoint x: 255, endPoint y: 250, distance: 81.7
click at [255, 250] on div at bounding box center [232, 313] width 388 height 199
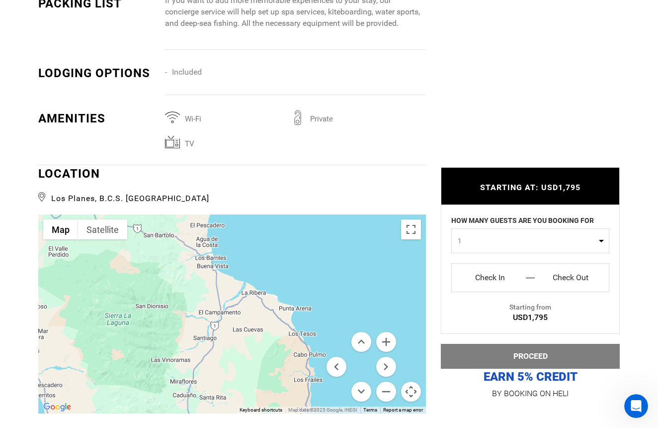
drag, startPoint x: 295, startPoint y: 303, endPoint x: 285, endPoint y: 266, distance: 38.1
click at [285, 266] on div at bounding box center [232, 313] width 388 height 199
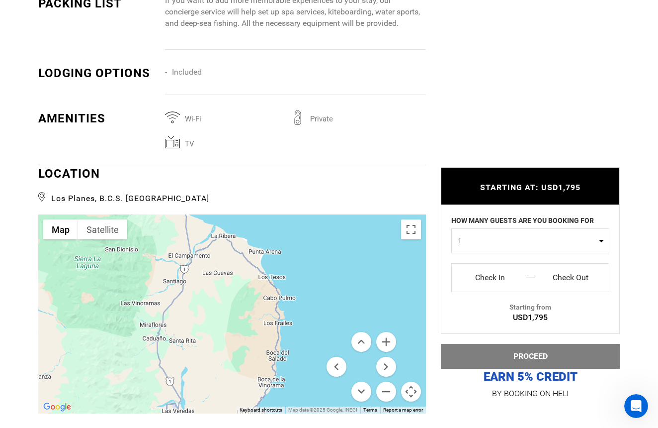
drag, startPoint x: 304, startPoint y: 313, endPoint x: 277, endPoint y: 241, distance: 76.9
click at [278, 239] on div at bounding box center [232, 313] width 388 height 199
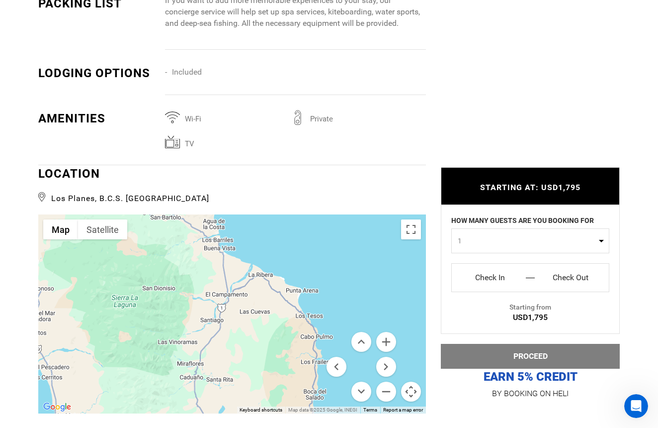
drag, startPoint x: 279, startPoint y: 303, endPoint x: 312, endPoint y: 361, distance: 66.1
click at [312, 361] on div at bounding box center [232, 313] width 388 height 199
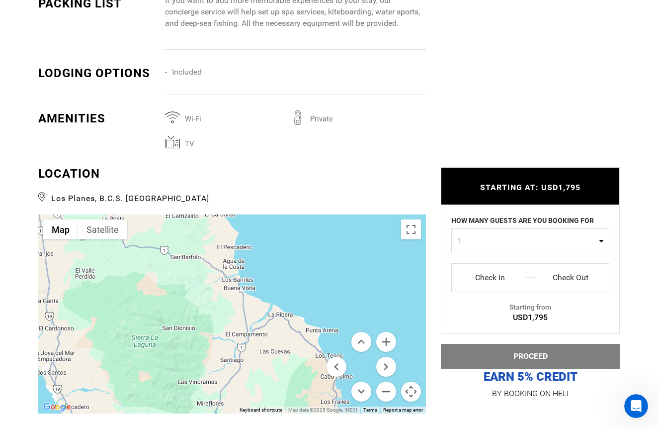
drag, startPoint x: 247, startPoint y: 330, endPoint x: 268, endPoint y: 372, distance: 46.7
click at [268, 372] on div at bounding box center [232, 313] width 388 height 199
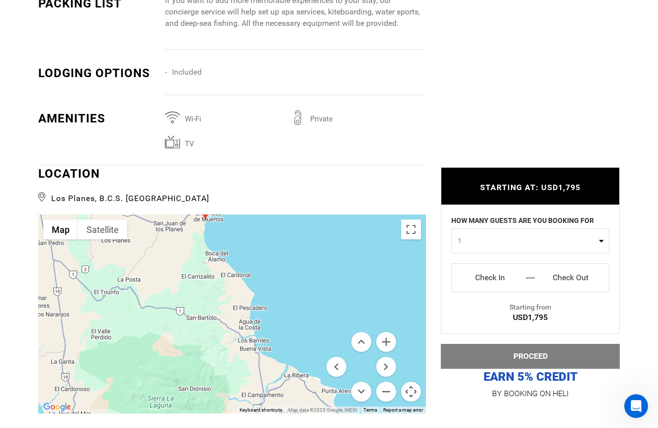
drag, startPoint x: 256, startPoint y: 299, endPoint x: 273, endPoint y: 361, distance: 63.3
click at [273, 361] on div at bounding box center [232, 313] width 388 height 199
type input "Kite"
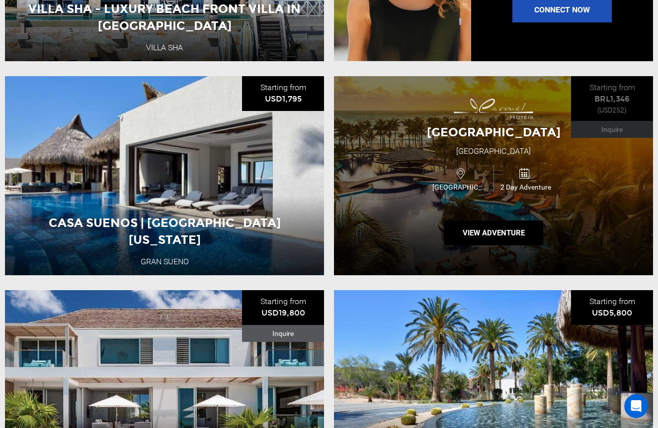
scroll to position [949, 0]
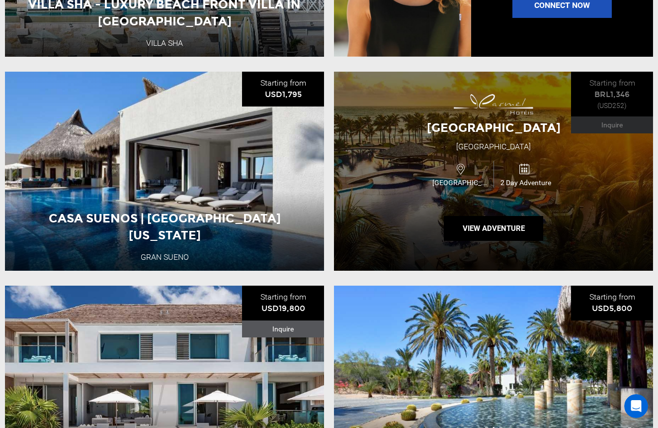
click at [416, 193] on div "[GEOGRAPHIC_DATA] [GEOGRAPHIC_DATA] 2 Day Adventure View Adventure" at bounding box center [493, 171] width 319 height 199
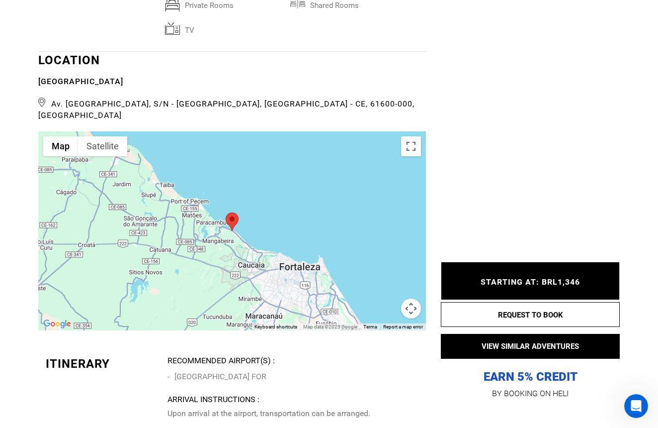
scroll to position [2129, 0]
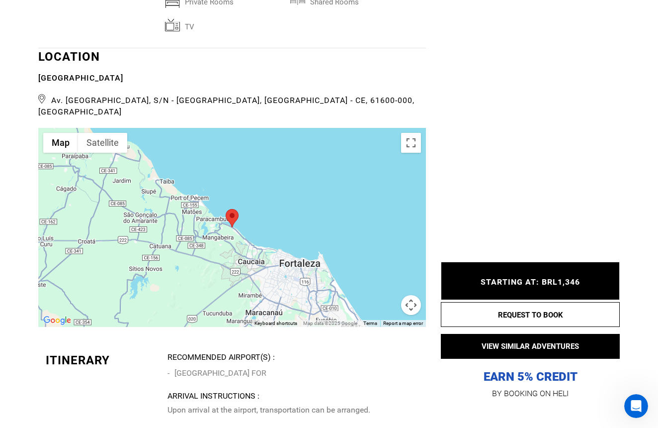
click at [411, 295] on button "Map camera controls" at bounding box center [411, 305] width 20 height 20
click at [386, 295] on button "Zoom out" at bounding box center [386, 305] width 20 height 20
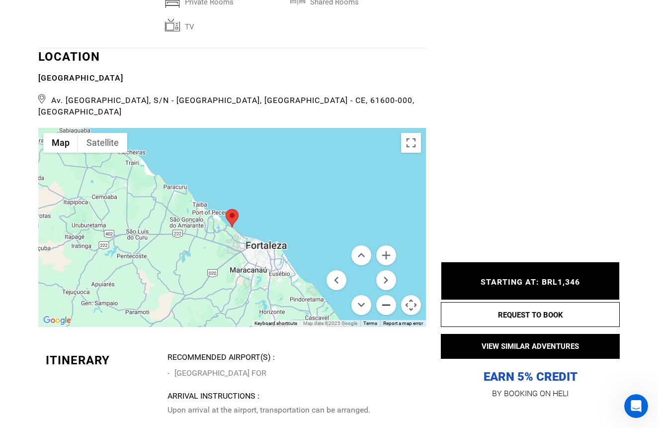
click at [386, 295] on button "Zoom out" at bounding box center [386, 305] width 20 height 20
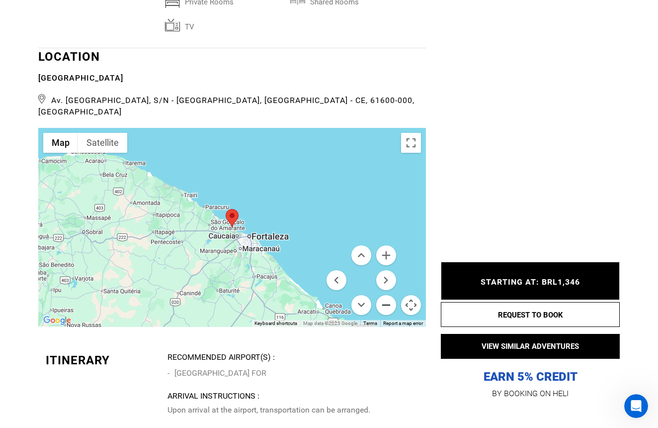
click at [386, 295] on button "Zoom out" at bounding box center [386, 305] width 20 height 20
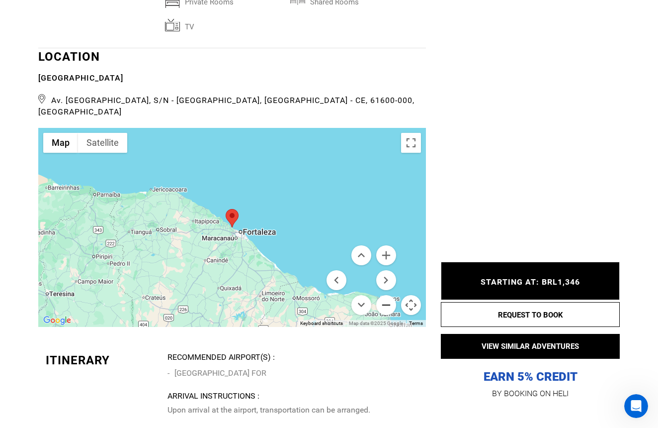
click at [386, 295] on button "Zoom out" at bounding box center [386, 305] width 20 height 20
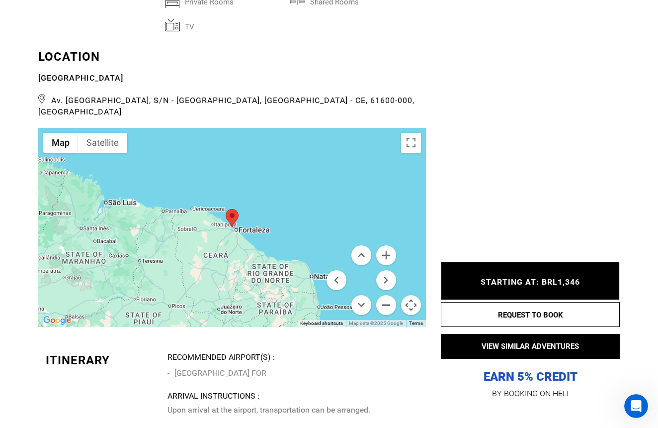
click at [386, 295] on button "Zoom out" at bounding box center [386, 305] width 20 height 20
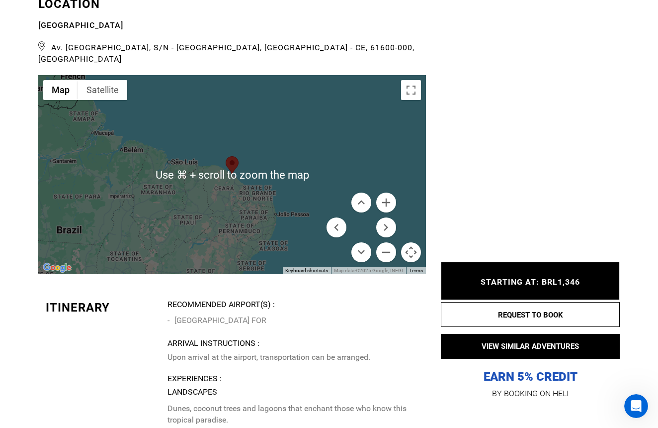
scroll to position [2183, 0]
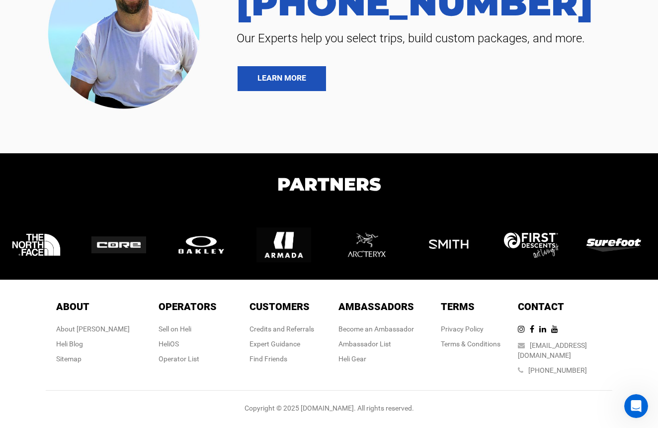
type input "Kite"
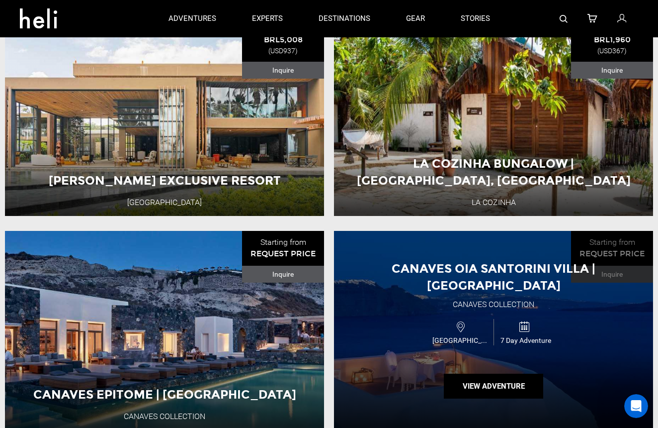
scroll to position [2052, 0]
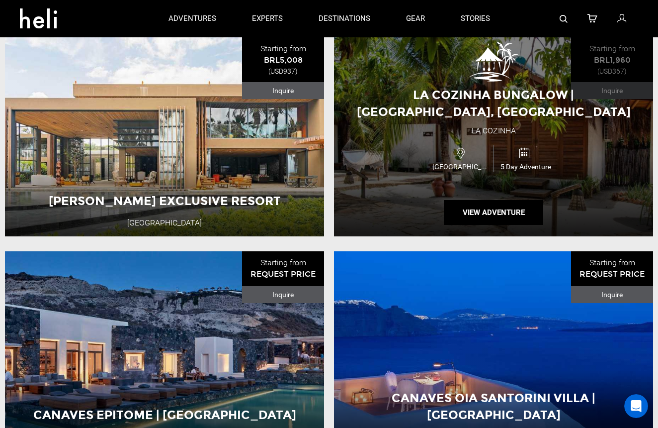
click at [388, 183] on div "La Cozinha Bungalow | [GEOGRAPHIC_DATA], [GEOGRAPHIC_DATA] [GEOGRAPHIC_DATA] [G…" at bounding box center [493, 136] width 319 height 199
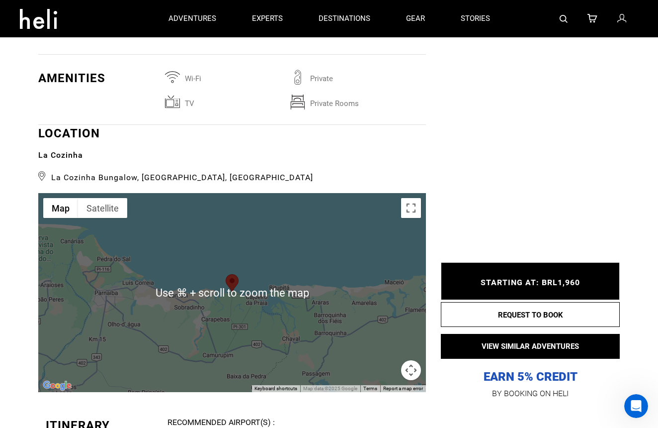
scroll to position [2316, 0]
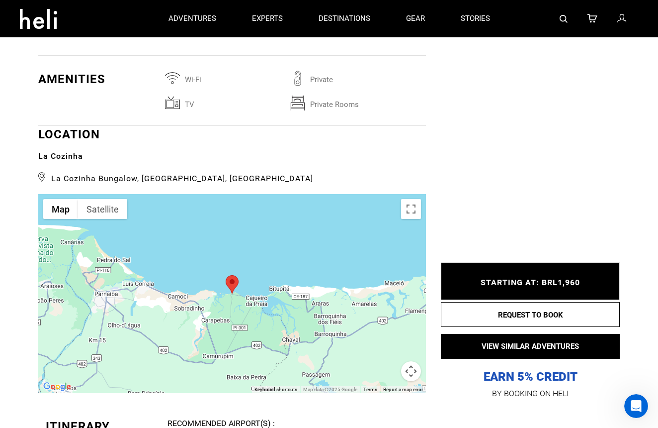
click at [409, 361] on button "Map camera controls" at bounding box center [411, 371] width 20 height 20
click at [384, 361] on button "Zoom out" at bounding box center [386, 371] width 20 height 20
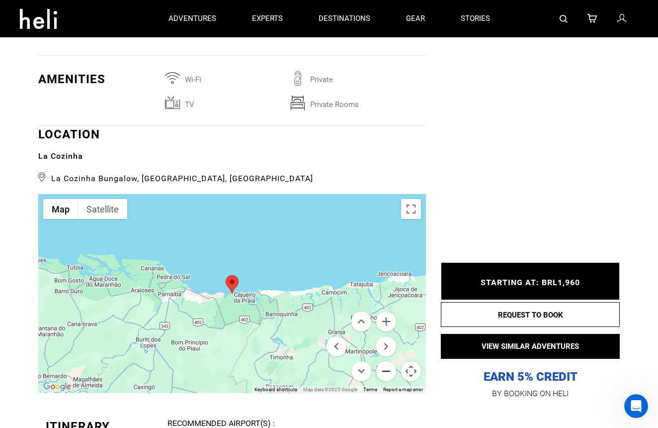
click at [384, 361] on button "Zoom out" at bounding box center [386, 371] width 20 height 20
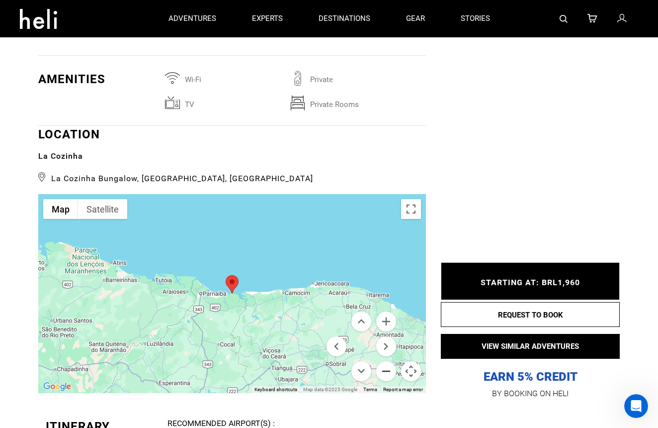
click at [384, 361] on button "Zoom out" at bounding box center [386, 371] width 20 height 20
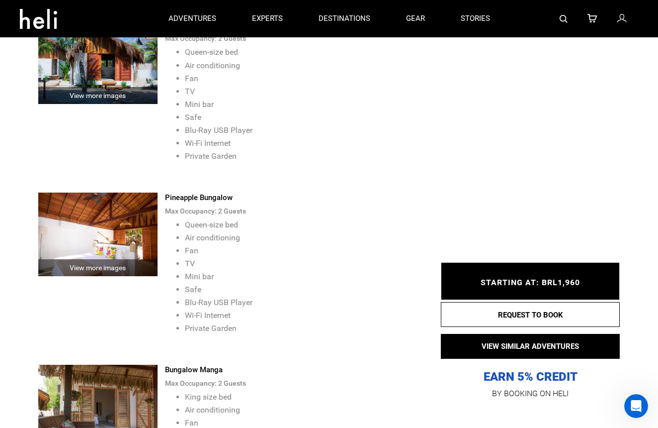
scroll to position [1400, 0]
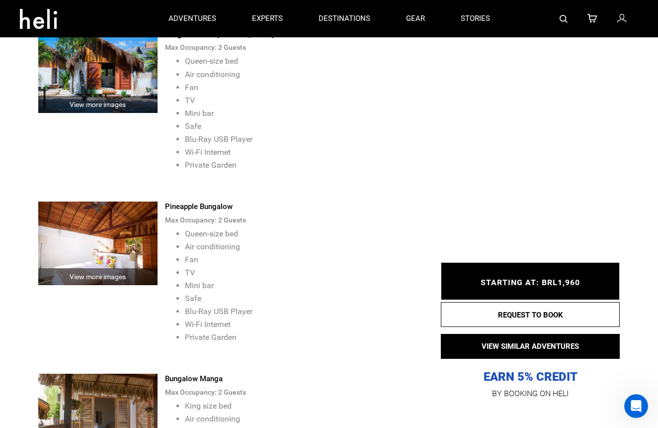
type input "Kite"
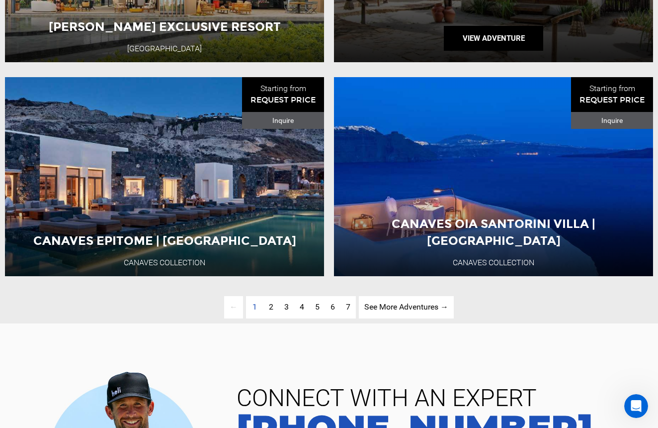
scroll to position [2227, 0]
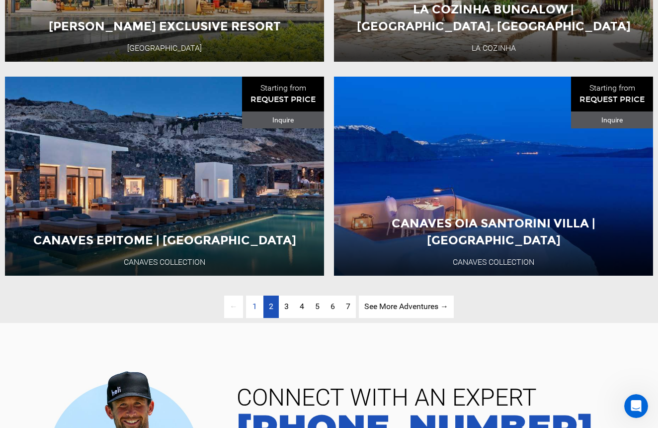
click at [270, 307] on span "2" at bounding box center [271, 305] width 4 height 9
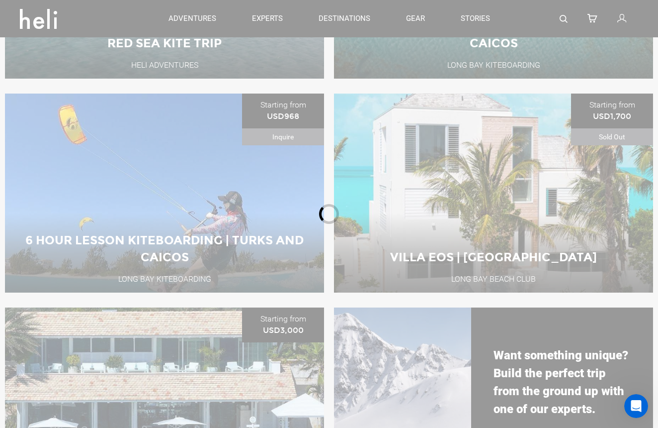
scroll to position [117, 0]
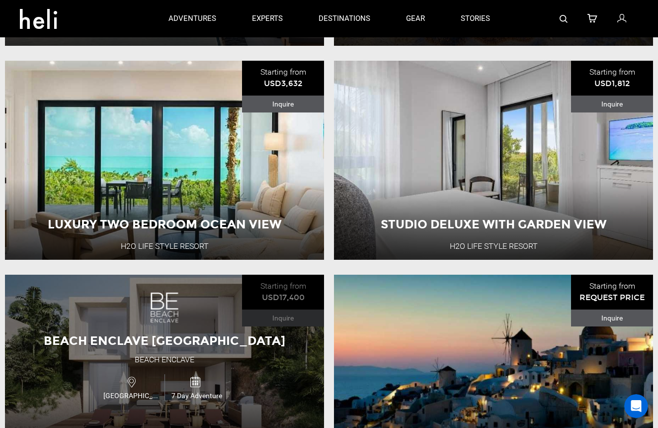
scroll to position [318, 0]
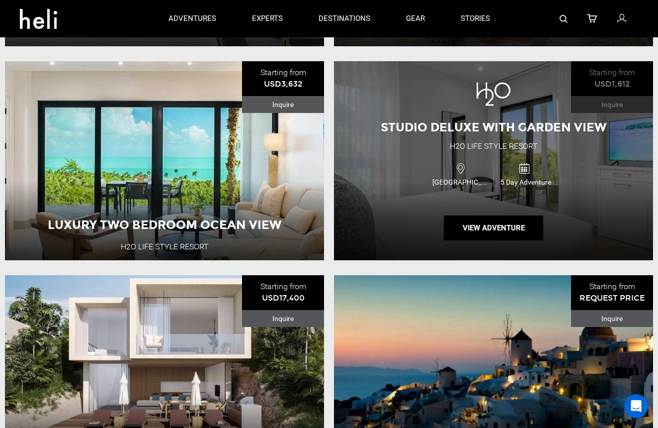
click at [429, 157] on div "[GEOGRAPHIC_DATA] 5 Day Adventure" at bounding box center [493, 173] width 191 height 33
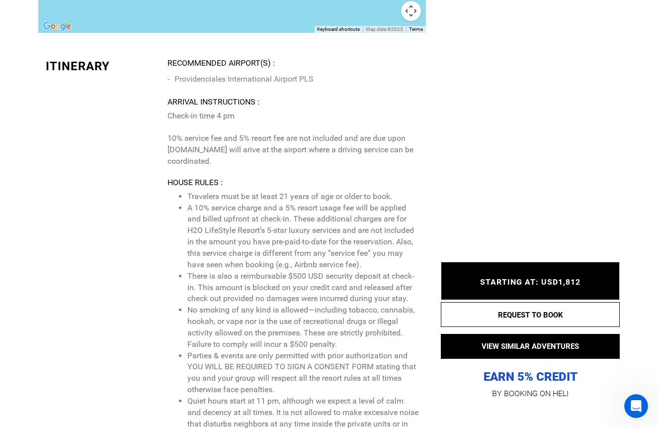
scroll to position [1726, 0]
